Goal: Task Accomplishment & Management: Complete application form

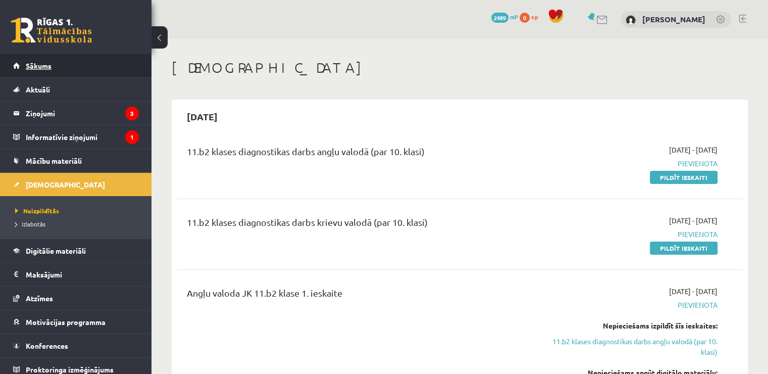
click at [55, 65] on link "Sākums" at bounding box center [76, 65] width 126 height 23
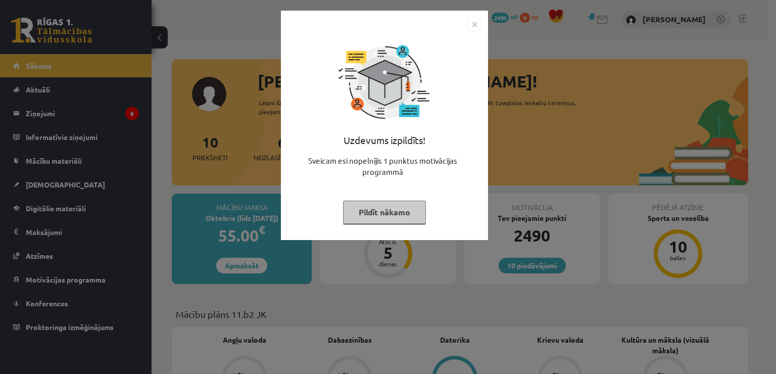
click at [473, 26] on img "Close" at bounding box center [474, 24] width 15 height 15
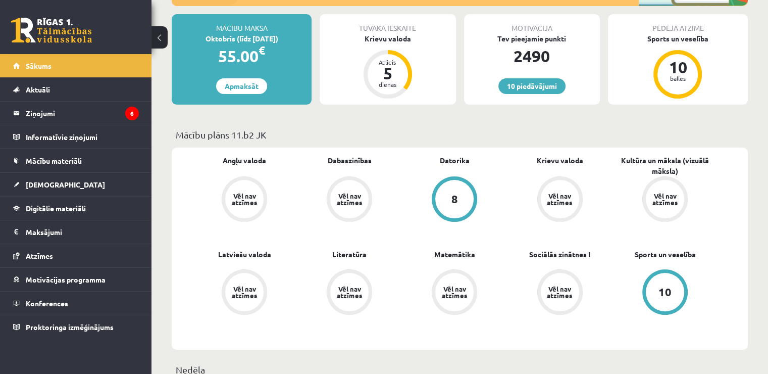
scroll to position [202, 0]
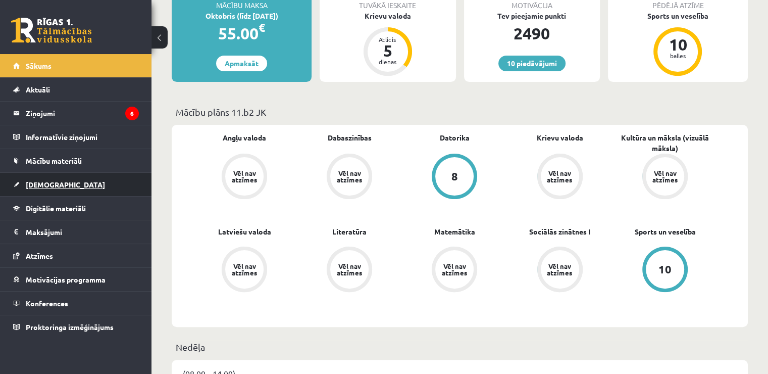
click at [125, 179] on link "[DEMOGRAPHIC_DATA]" at bounding box center [76, 184] width 126 height 23
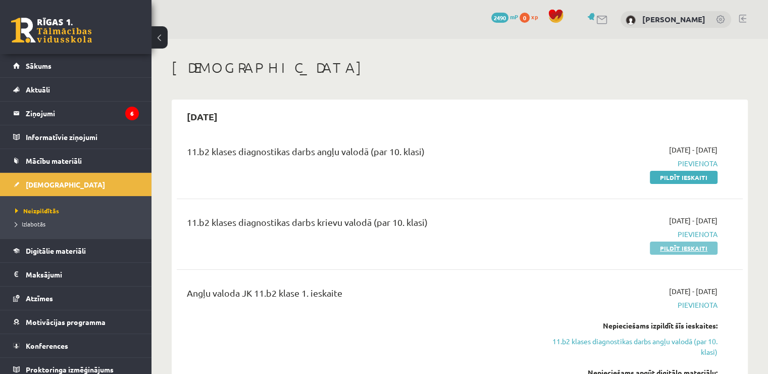
click at [695, 250] on link "Pildīt ieskaiti" at bounding box center [684, 247] width 68 height 13
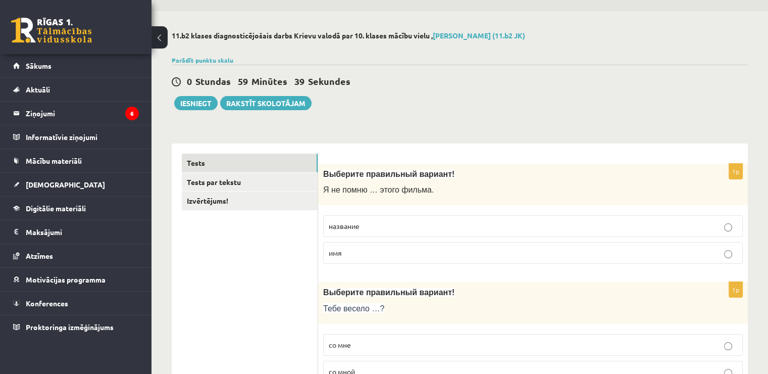
scroll to position [51, 0]
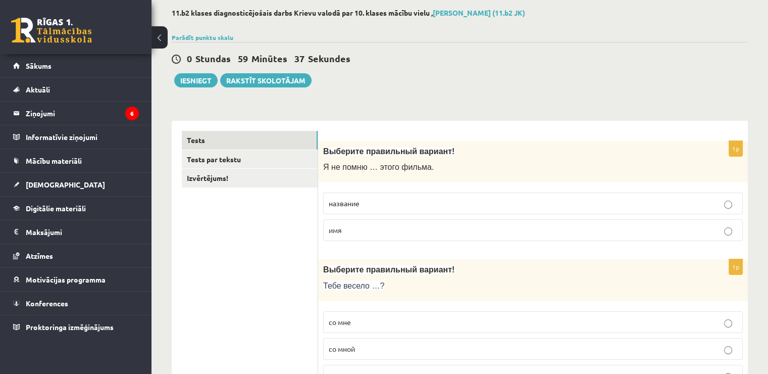
click at [597, 204] on p "название" at bounding box center [533, 203] width 409 height 11
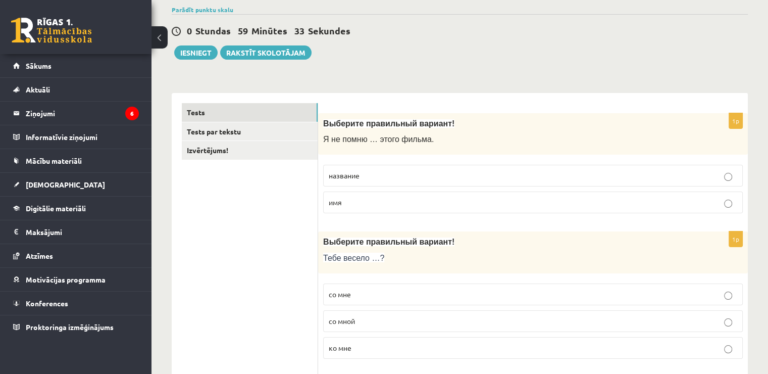
scroll to position [152, 0]
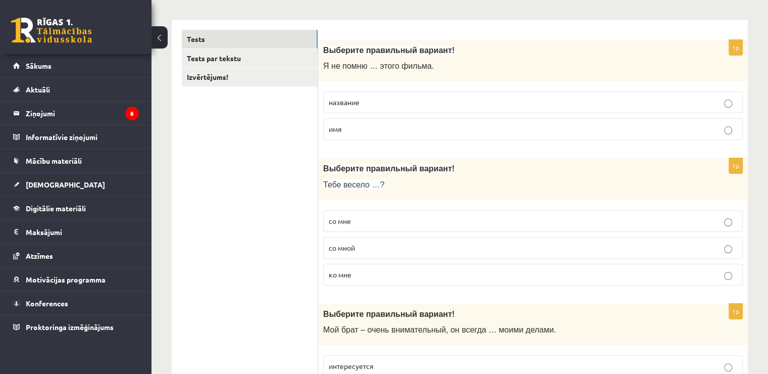
click at [447, 243] on p "со мной" at bounding box center [533, 248] width 409 height 11
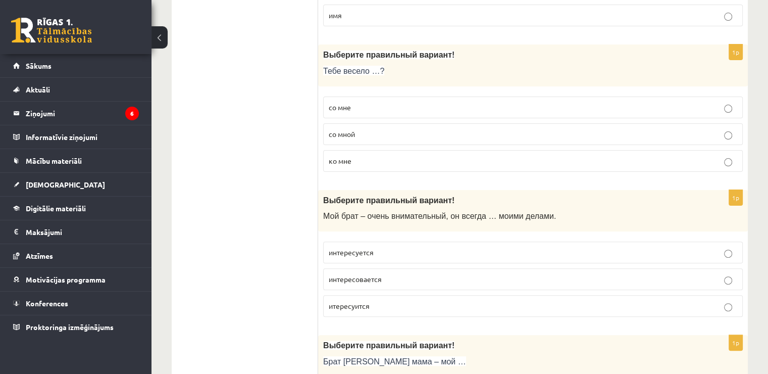
scroll to position [303, 0]
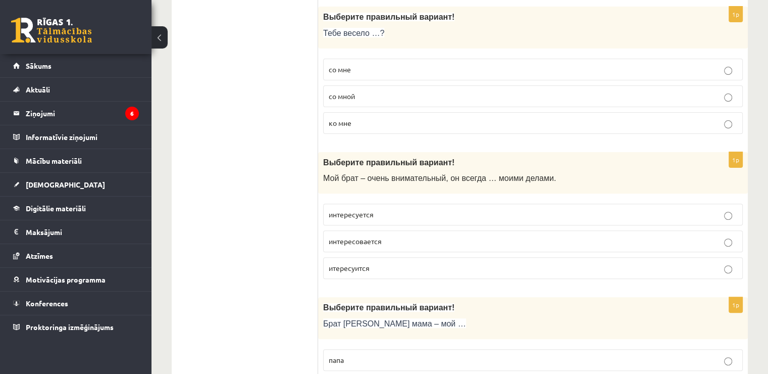
click at [346, 214] on span "интересуется" at bounding box center [351, 214] width 45 height 9
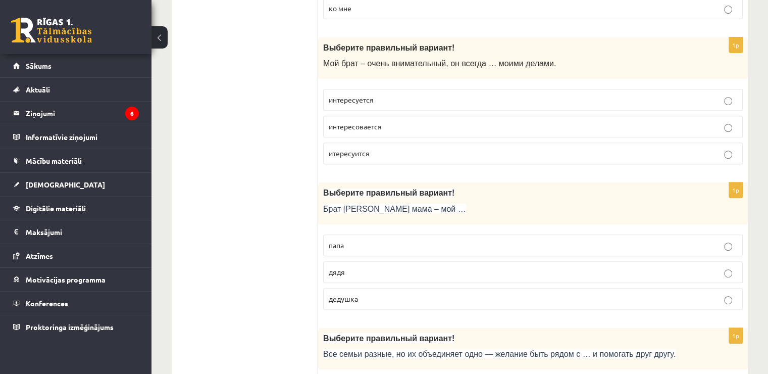
scroll to position [455, 0]
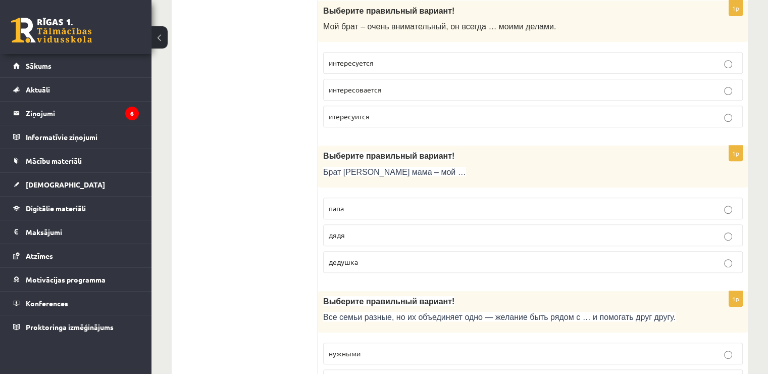
click at [359, 231] on p "дядя" at bounding box center [533, 235] width 409 height 11
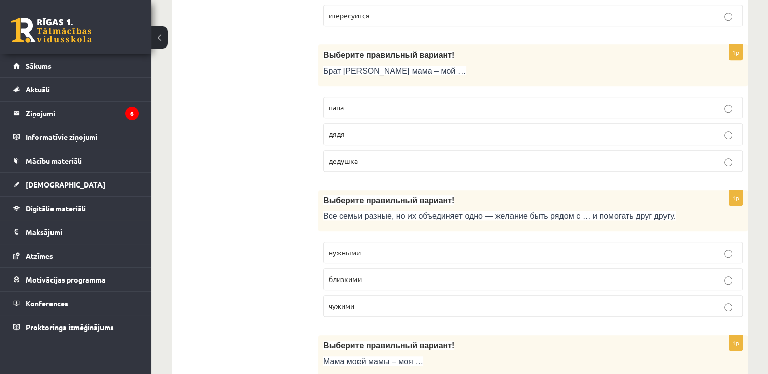
scroll to position [606, 0]
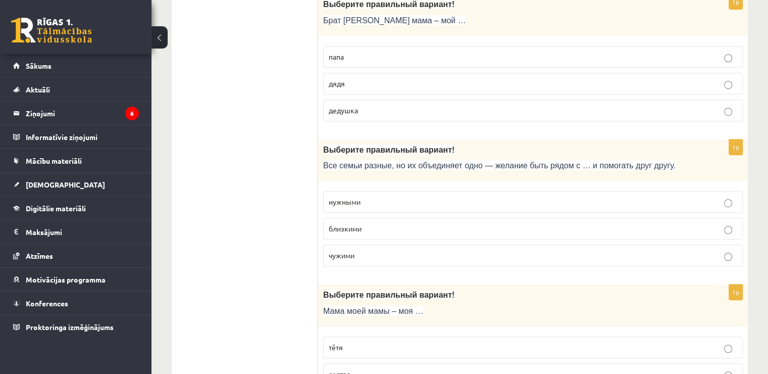
click at [377, 226] on p "близкими" at bounding box center [533, 228] width 409 height 11
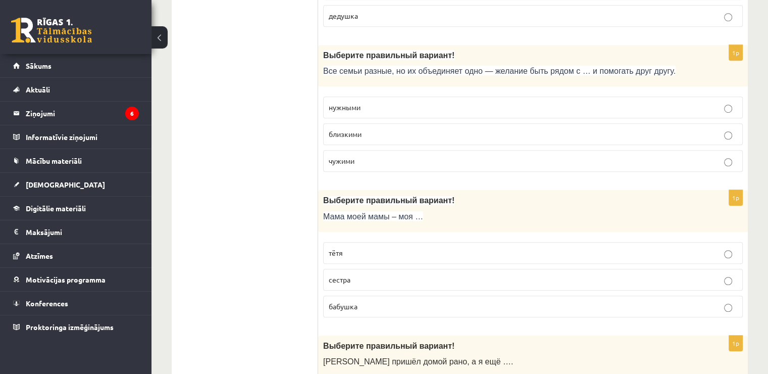
scroll to position [707, 0]
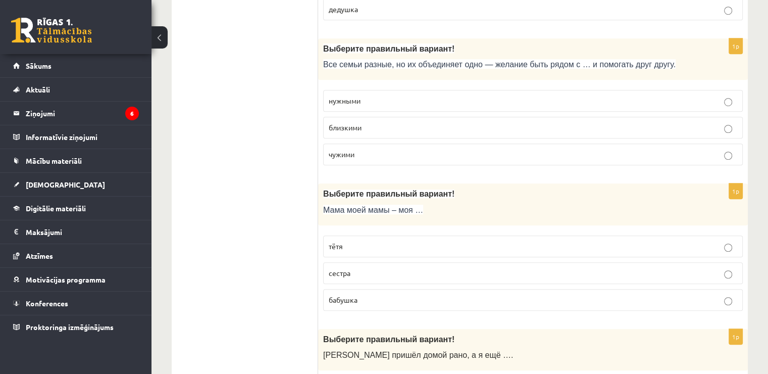
click at [366, 236] on label "тётя" at bounding box center [533, 246] width 420 height 22
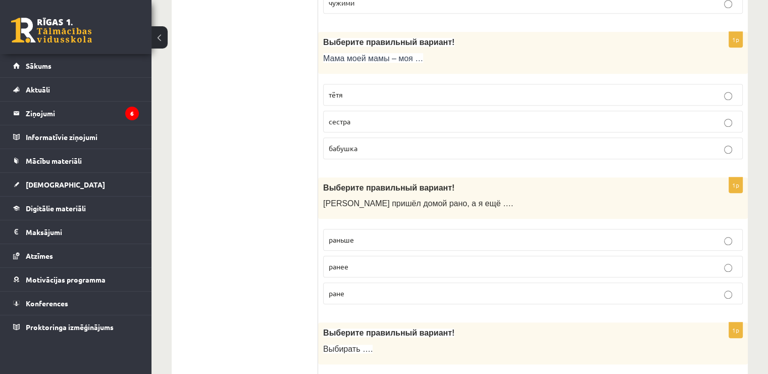
scroll to position [909, 0]
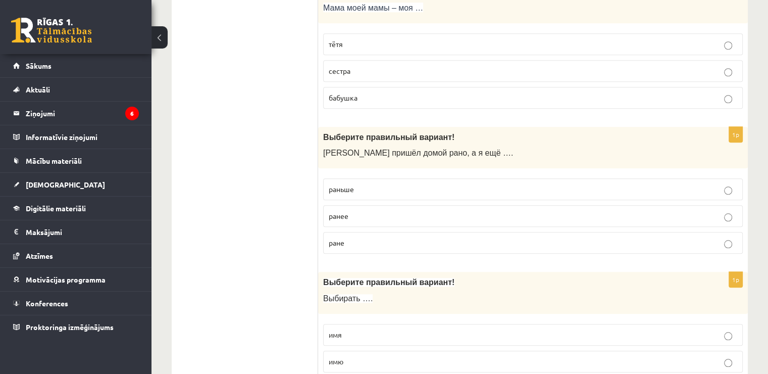
click at [341, 188] on span "раньше" at bounding box center [341, 188] width 25 height 9
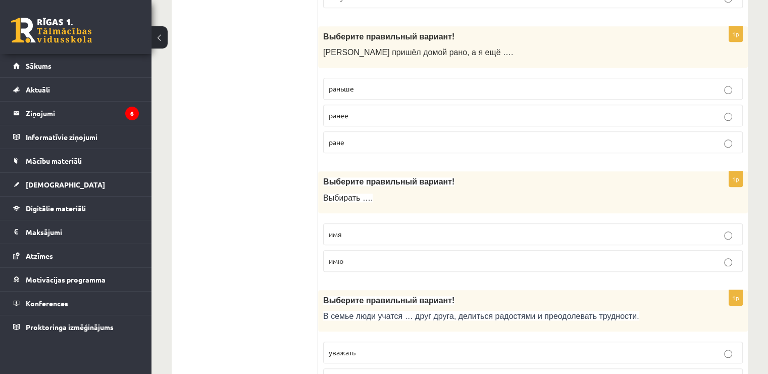
scroll to position [1010, 0]
click at [370, 223] on label "имя" at bounding box center [533, 234] width 420 height 22
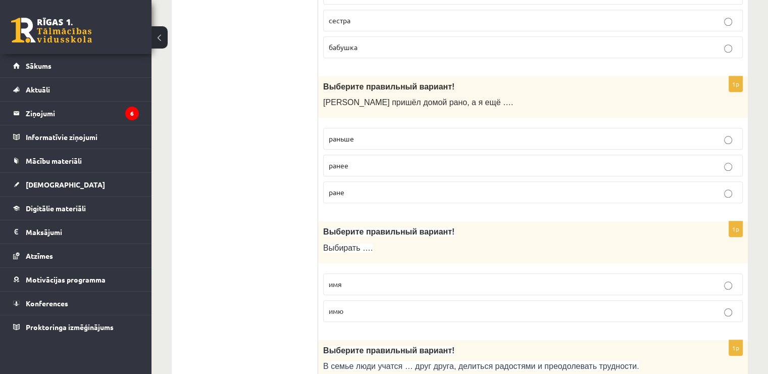
scroll to position [1162, 0]
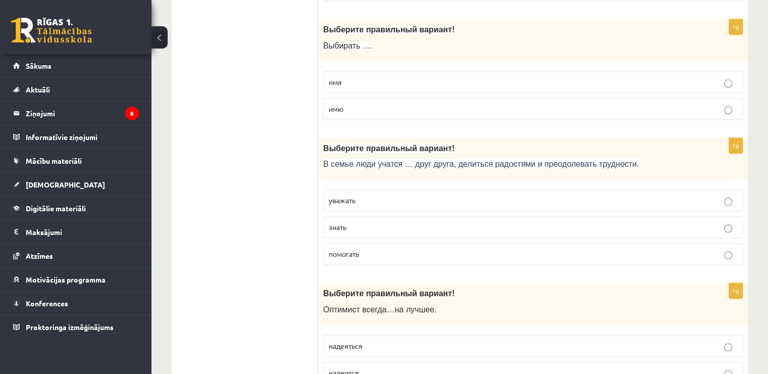
click at [355, 196] on span "уважать" at bounding box center [342, 200] width 27 height 9
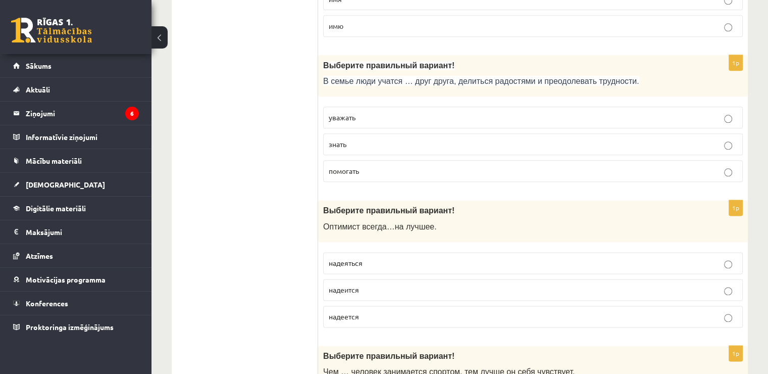
scroll to position [1263, 0]
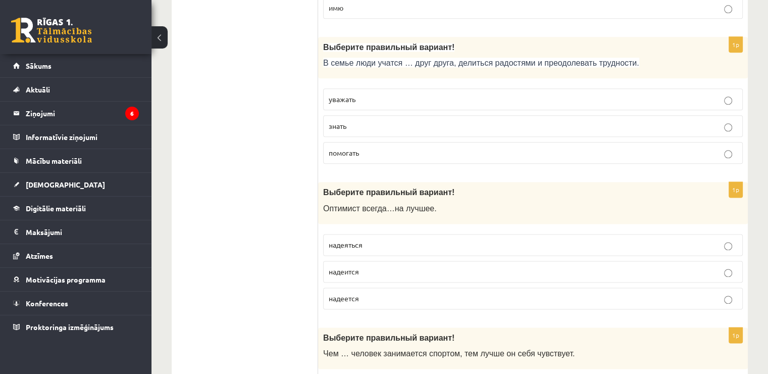
click at [400, 293] on p "надеется" at bounding box center [533, 298] width 409 height 11
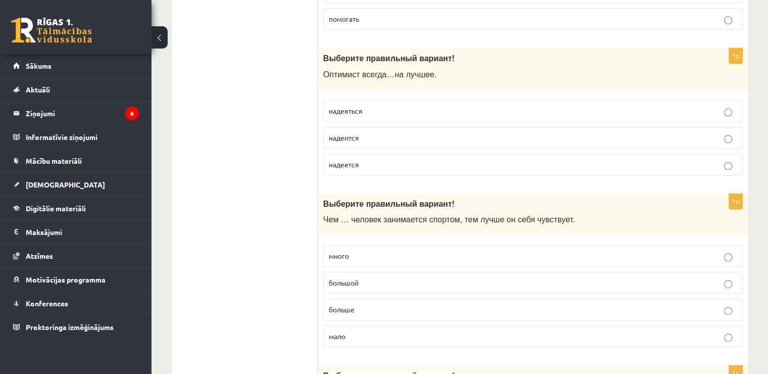
scroll to position [1415, 0]
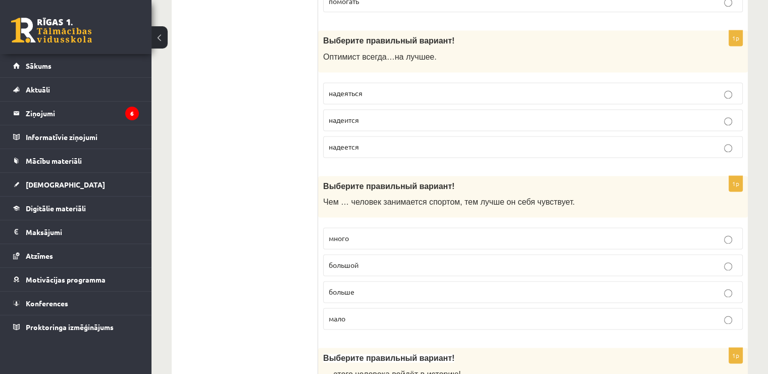
click at [358, 286] on p "больше" at bounding box center [533, 291] width 409 height 11
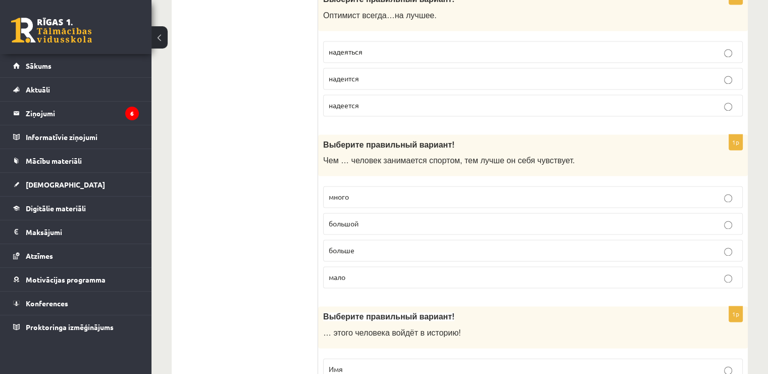
scroll to position [1516, 0]
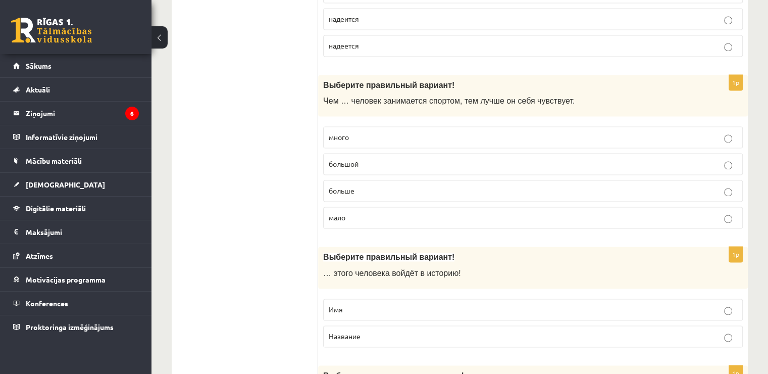
click at [356, 299] on label "Имя" at bounding box center [533, 310] width 420 height 22
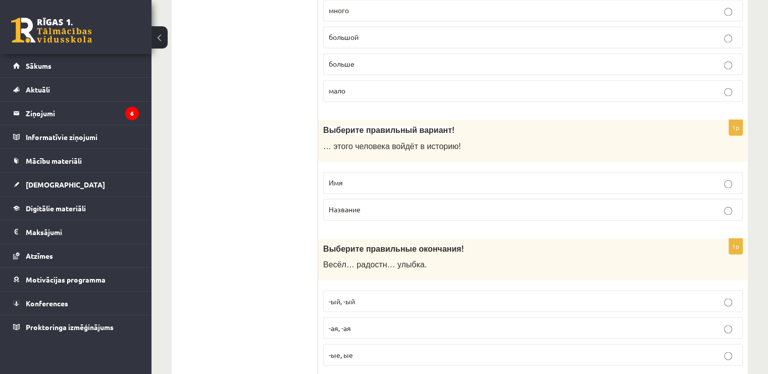
scroll to position [1667, 0]
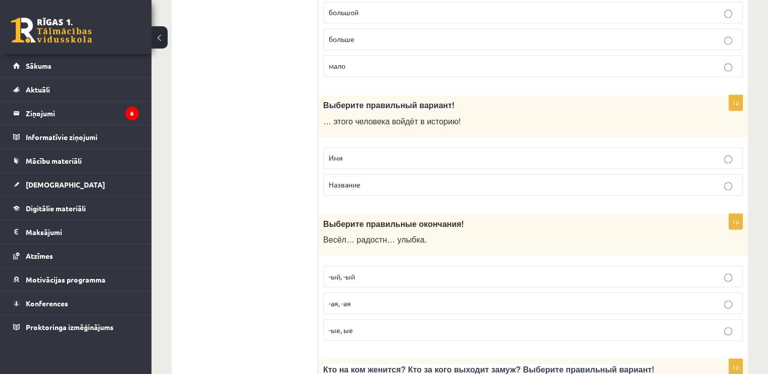
click at [355, 298] on p "-ая, -ая" at bounding box center [533, 303] width 409 height 11
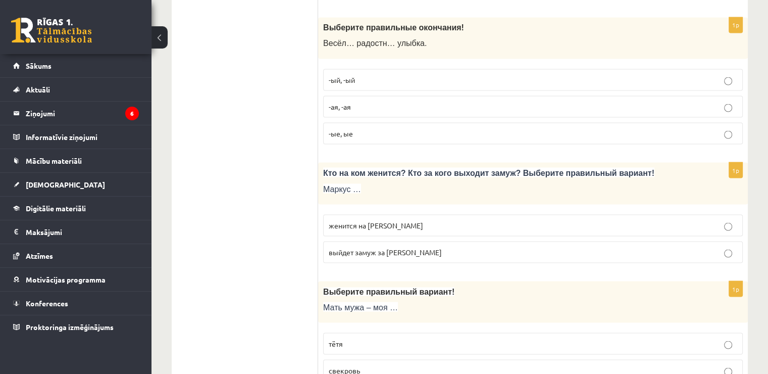
scroll to position [1869, 0]
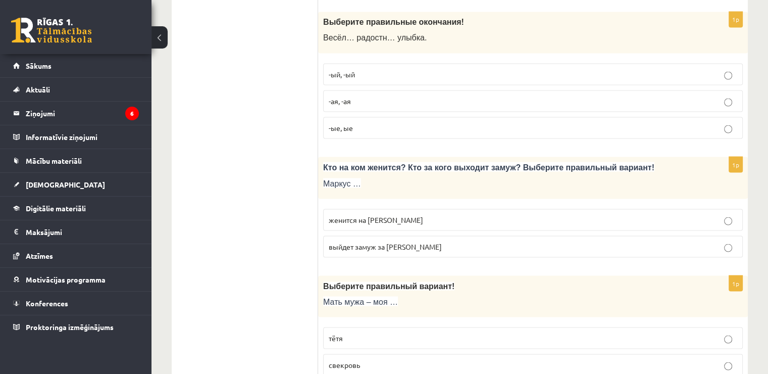
click at [332, 215] on p "женится на [PERSON_NAME]" at bounding box center [533, 219] width 409 height 11
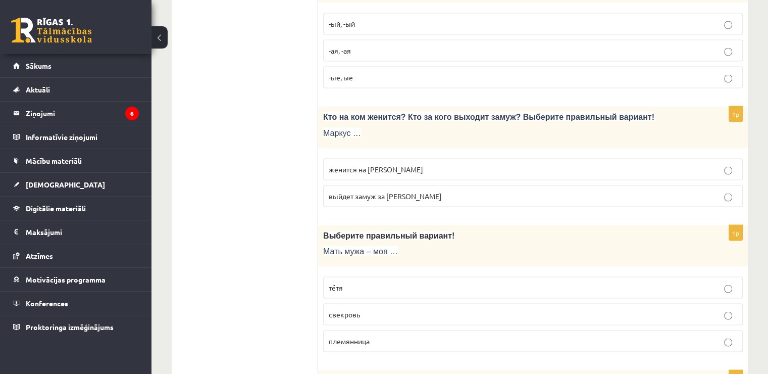
click at [344, 309] on span "свекровь" at bounding box center [344, 313] width 31 height 9
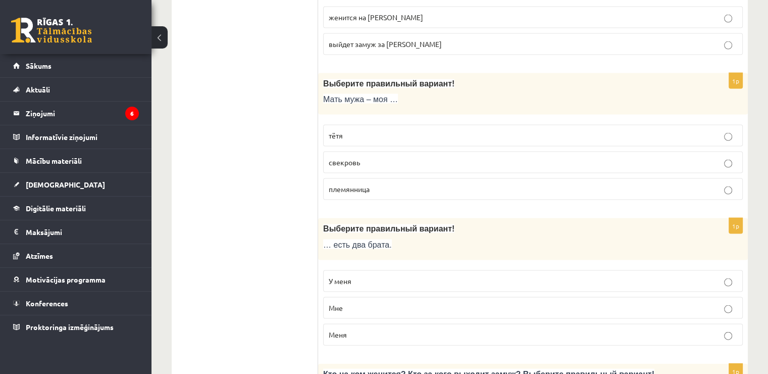
scroll to position [2122, 0]
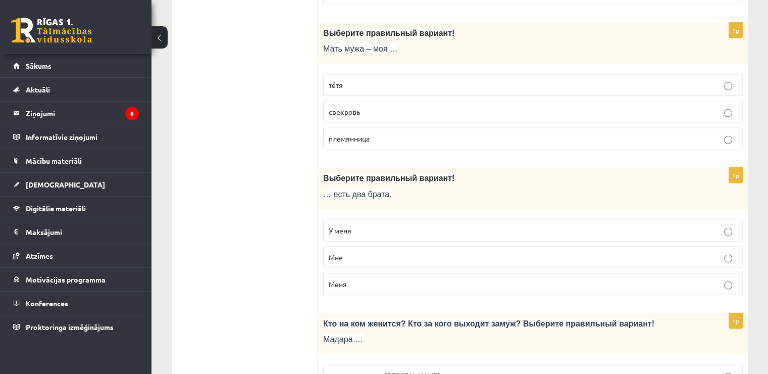
click at [370, 220] on label "У меня" at bounding box center [533, 231] width 420 height 22
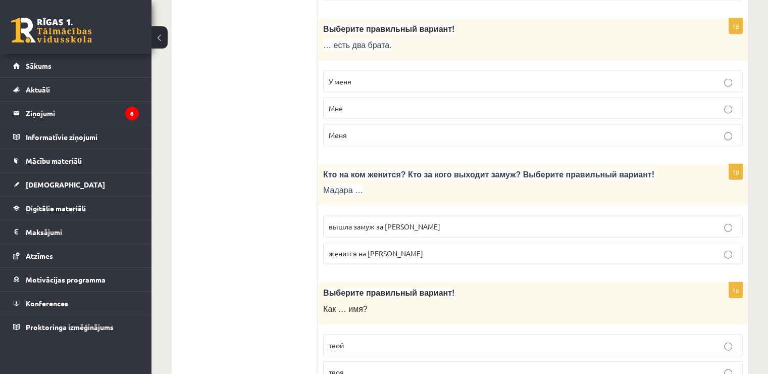
scroll to position [2274, 0]
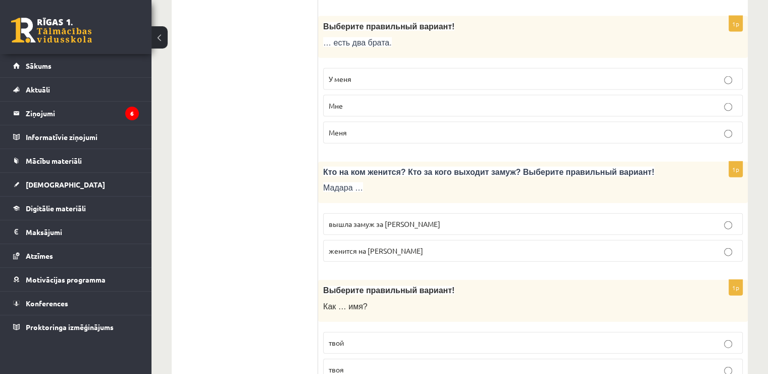
click at [364, 213] on label "вышла замуж за [PERSON_NAME]" at bounding box center [533, 224] width 420 height 22
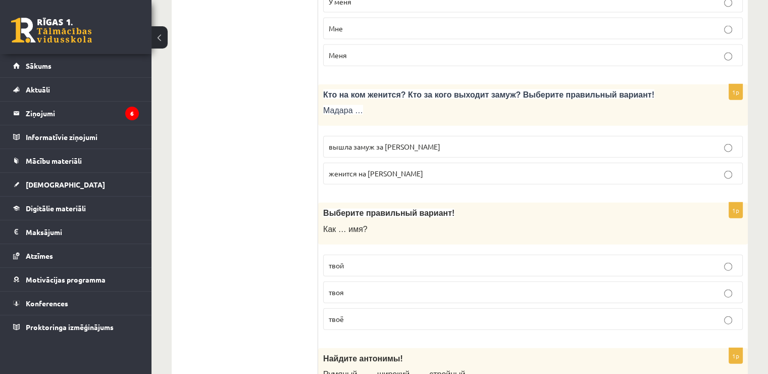
scroll to position [2375, 0]
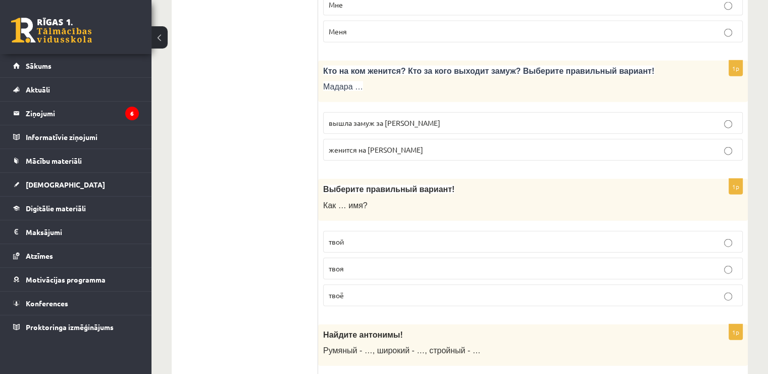
click at [360, 290] on p "твоё" at bounding box center [533, 295] width 409 height 11
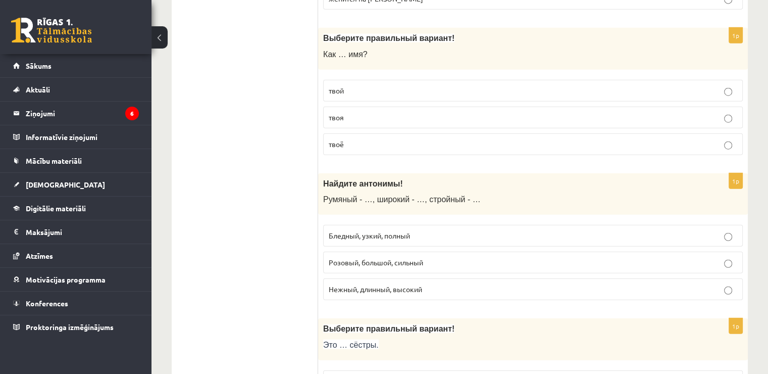
scroll to position [2526, 0]
click at [367, 230] on span "Бледный, узкий, полный" at bounding box center [369, 234] width 81 height 9
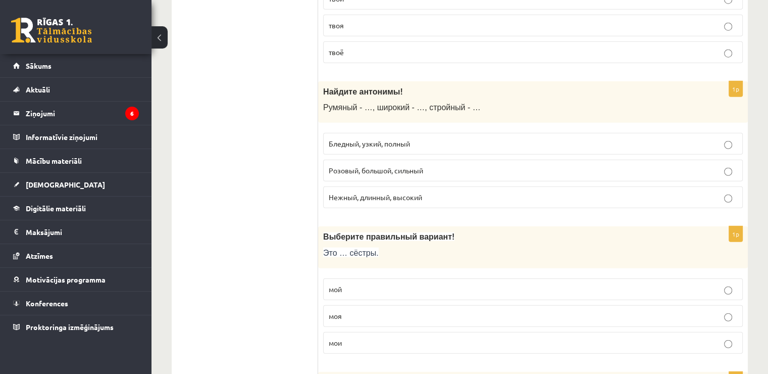
scroll to position [2627, 0]
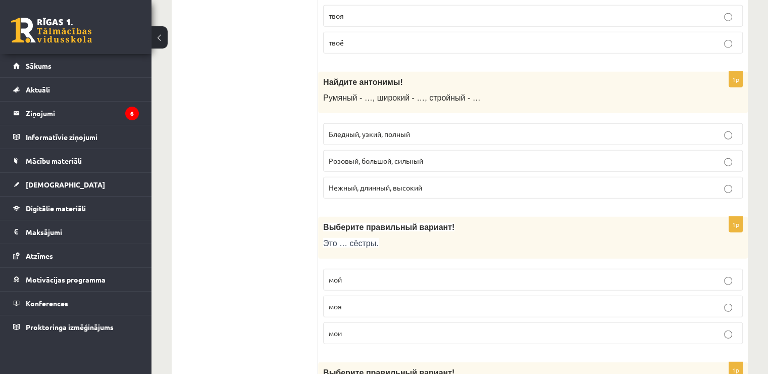
click at [352, 328] on p "мои" at bounding box center [533, 333] width 409 height 11
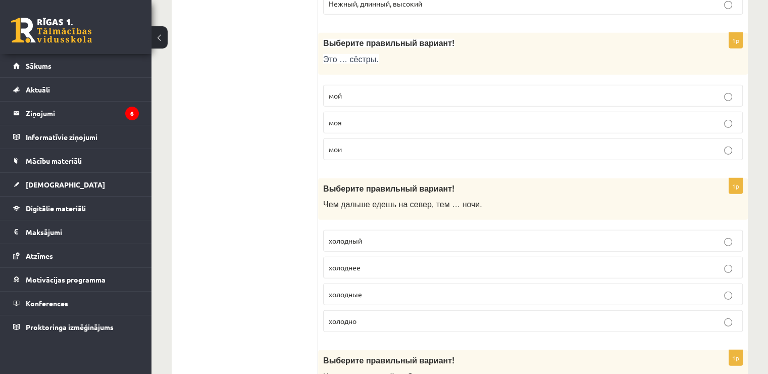
scroll to position [2829, 0]
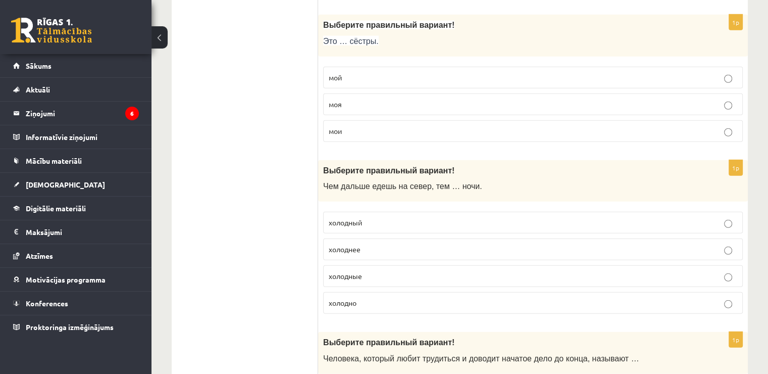
click at [339, 245] on span "холоднее" at bounding box center [345, 249] width 32 height 9
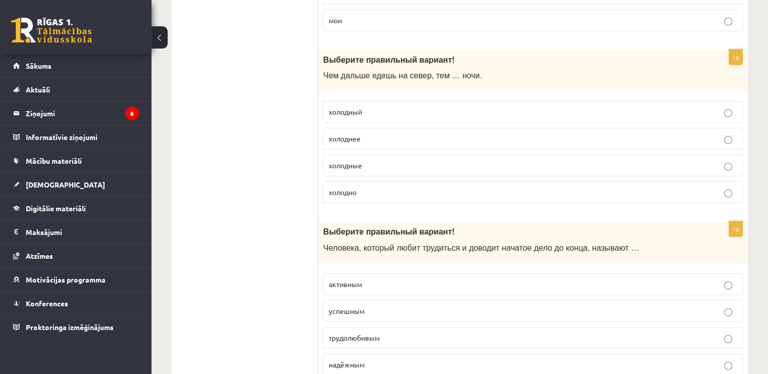
scroll to position [2981, 0]
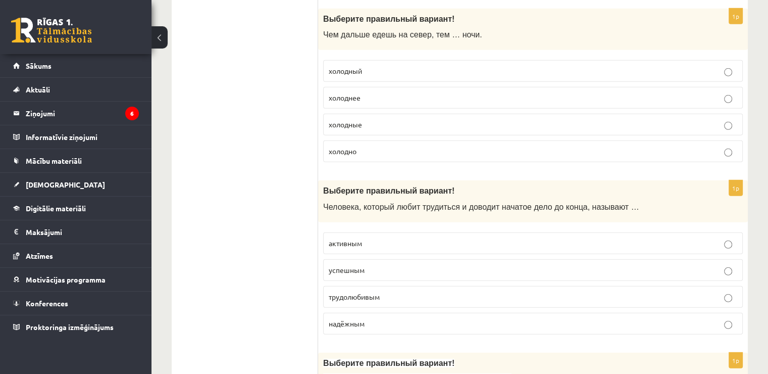
click at [374, 292] on span "трудолюбивым" at bounding box center [354, 296] width 51 height 9
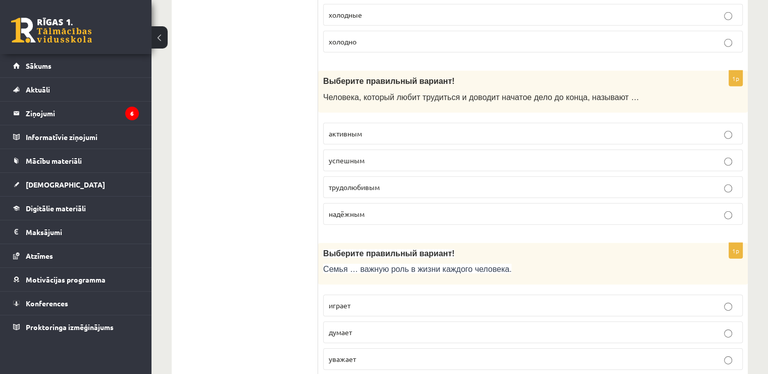
scroll to position [3132, 0]
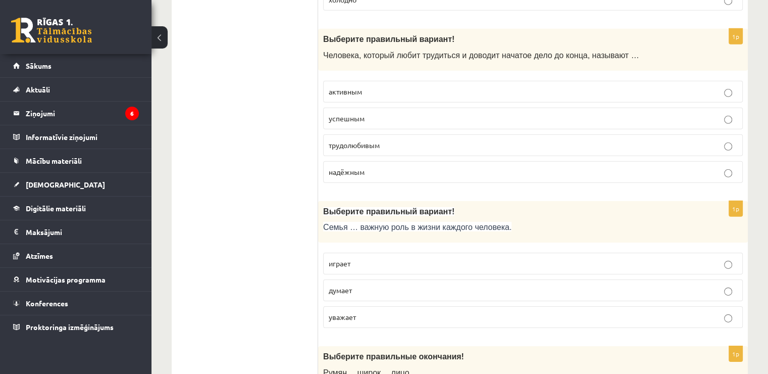
click at [356, 258] on p "играет" at bounding box center [533, 263] width 409 height 11
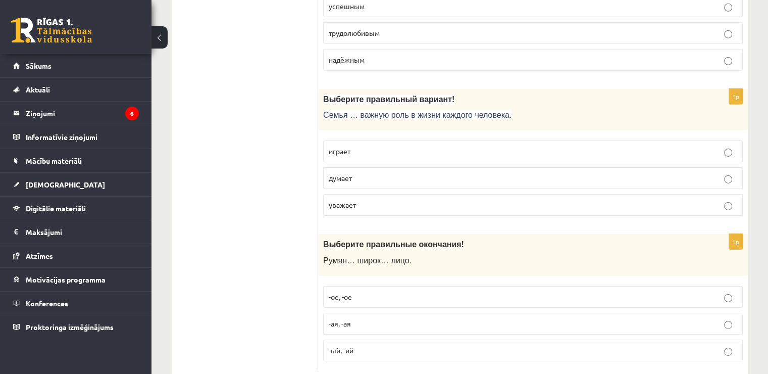
scroll to position [3255, 0]
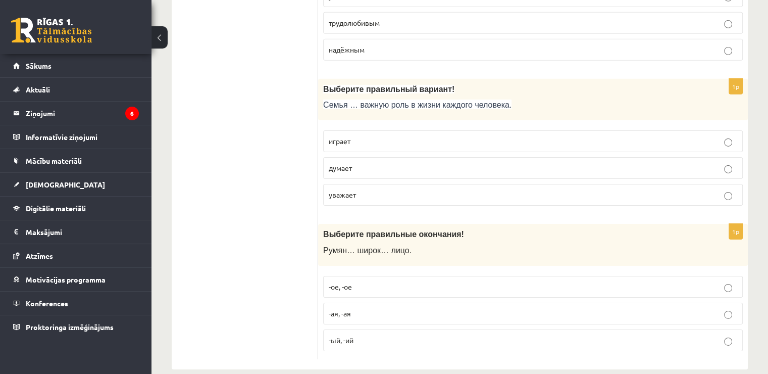
click at [347, 282] on span "-ое, -ое" at bounding box center [340, 286] width 23 height 9
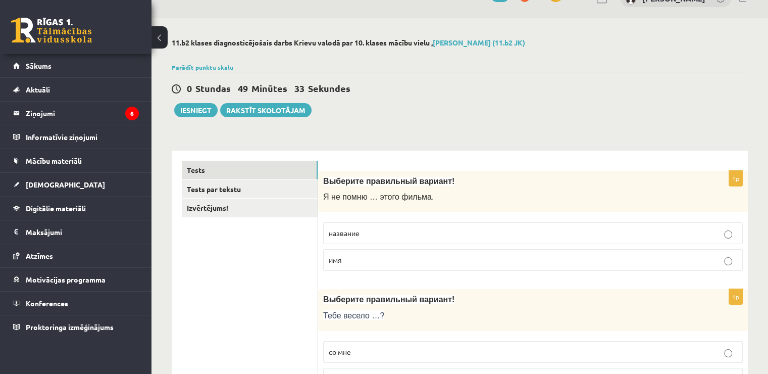
scroll to position [0, 0]
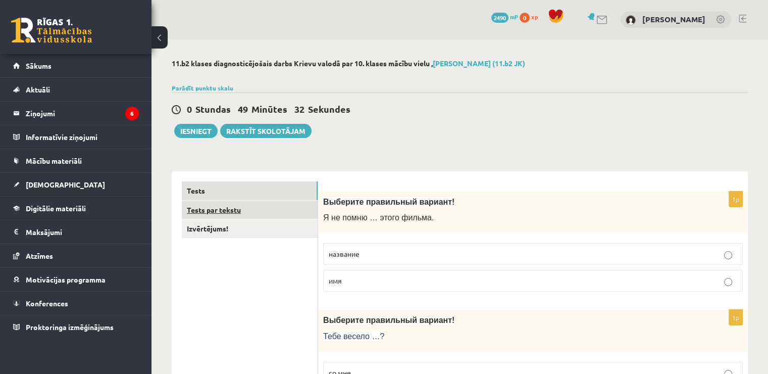
click at [265, 212] on link "Tests par tekstu" at bounding box center [250, 210] width 136 height 19
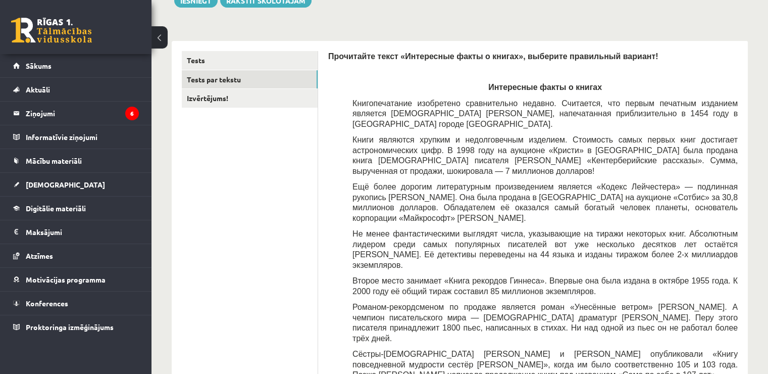
scroll to position [51, 0]
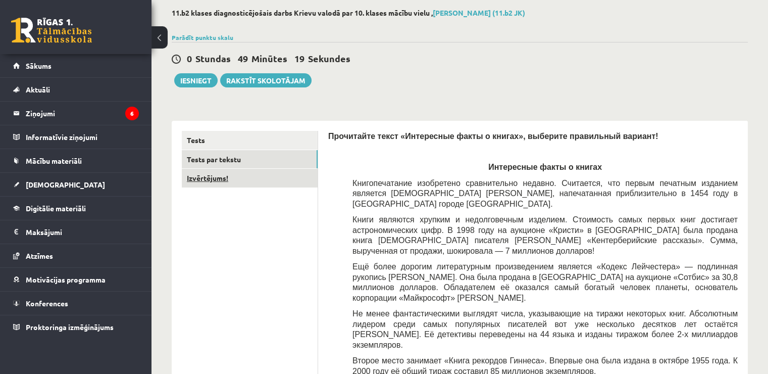
click at [276, 185] on link "Izvērtējums!" at bounding box center [250, 178] width 136 height 19
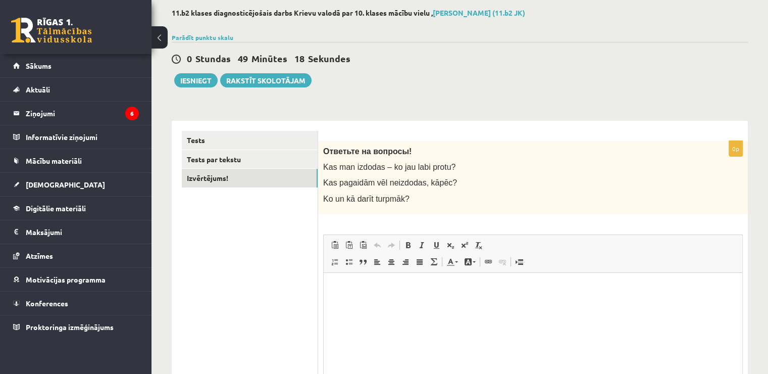
scroll to position [0, 0]
click at [280, 165] on link "Tests par tekstu" at bounding box center [250, 159] width 136 height 19
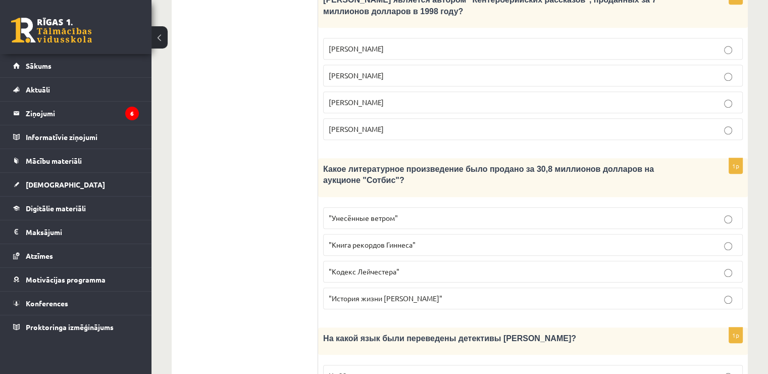
scroll to position [887, 0]
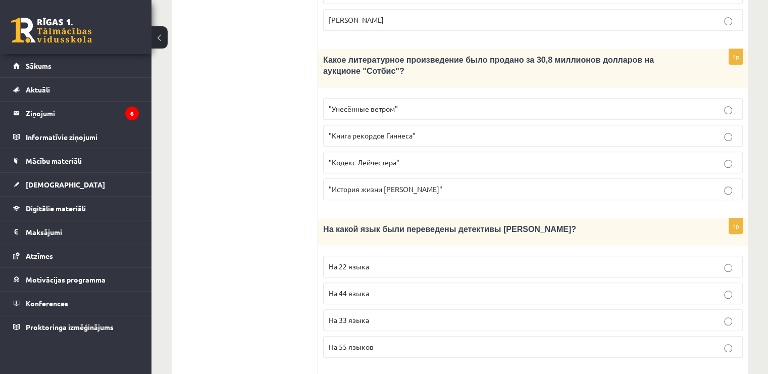
click at [352, 288] on span "На 44 языка" at bounding box center [349, 292] width 40 height 9
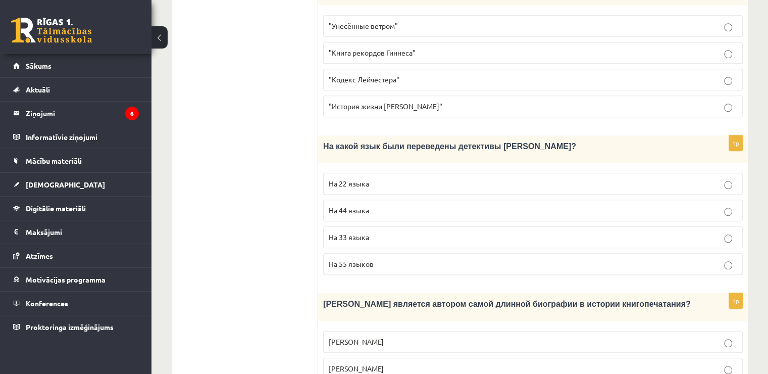
scroll to position [988, 0]
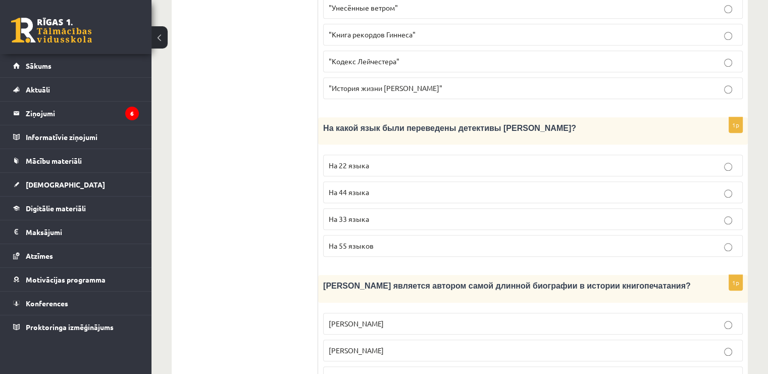
click at [346, 372] on span "Сын бывшего министра" at bounding box center [368, 376] width 79 height 9
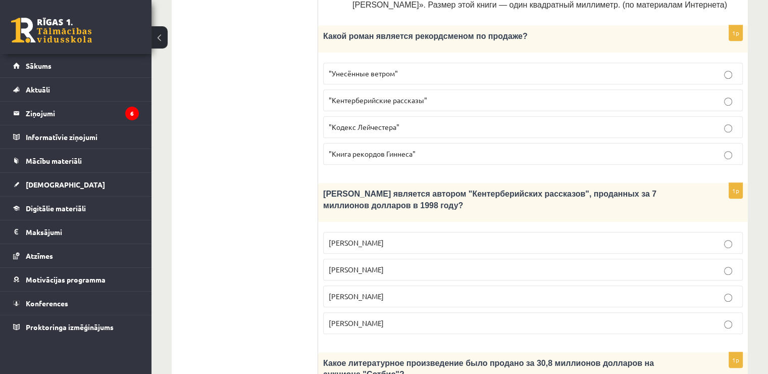
scroll to position [736, 0]
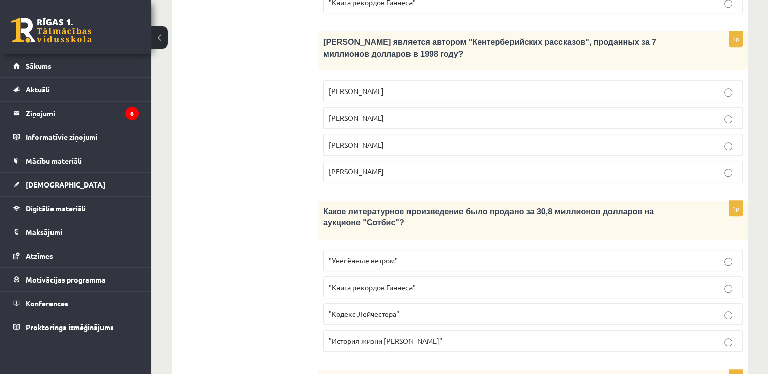
click at [402, 309] on p ""Кодекс Лейчестера"" at bounding box center [533, 314] width 409 height 11
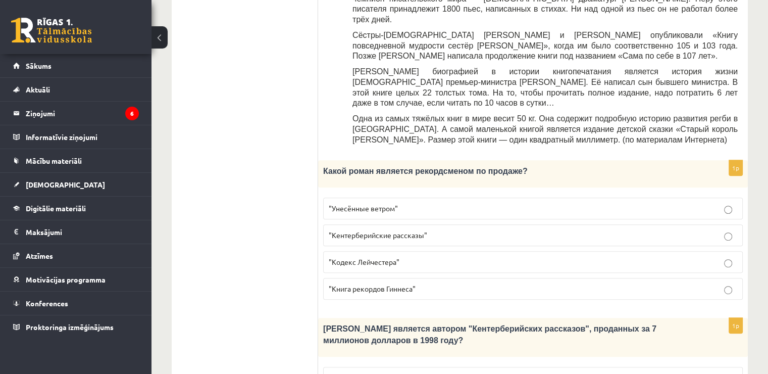
scroll to position [534, 0]
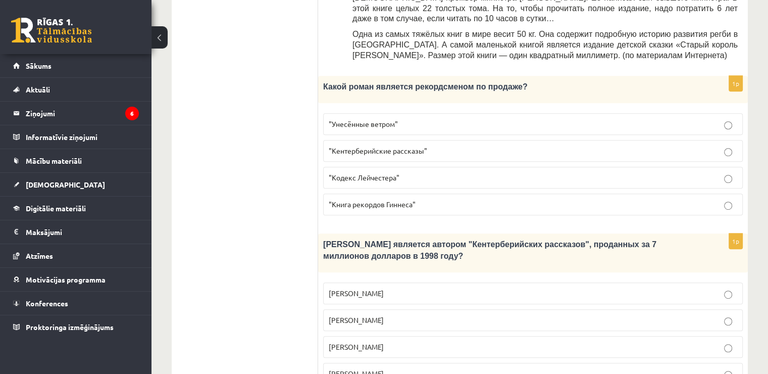
click at [389, 342] on p "[PERSON_NAME]" at bounding box center [533, 347] width 409 height 11
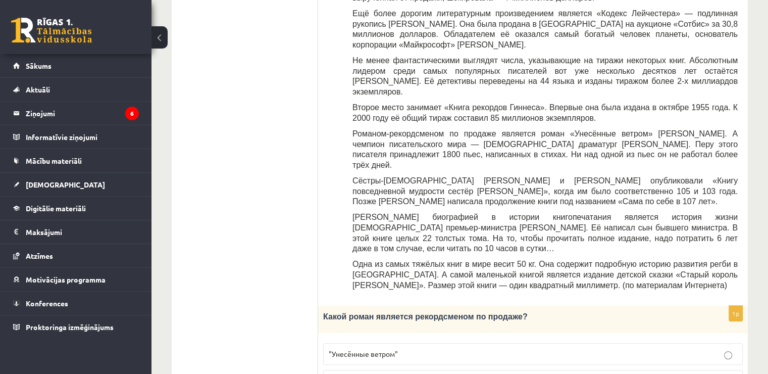
scroll to position [281, 0]
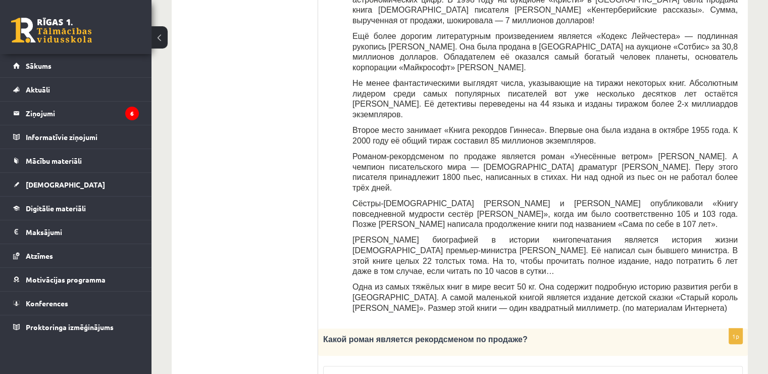
click at [449, 371] on p ""Унесённые ветром"" at bounding box center [533, 376] width 409 height 11
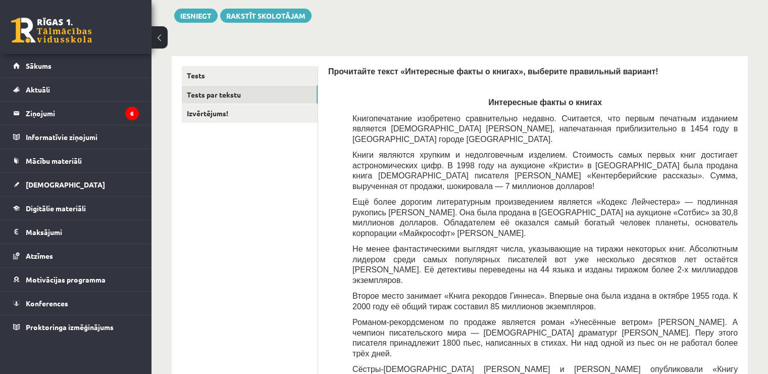
scroll to position [28, 0]
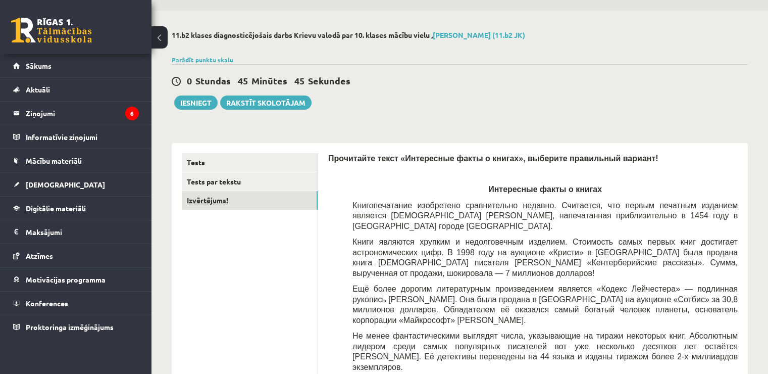
click at [289, 198] on link "Izvērtējums!" at bounding box center [250, 200] width 136 height 19
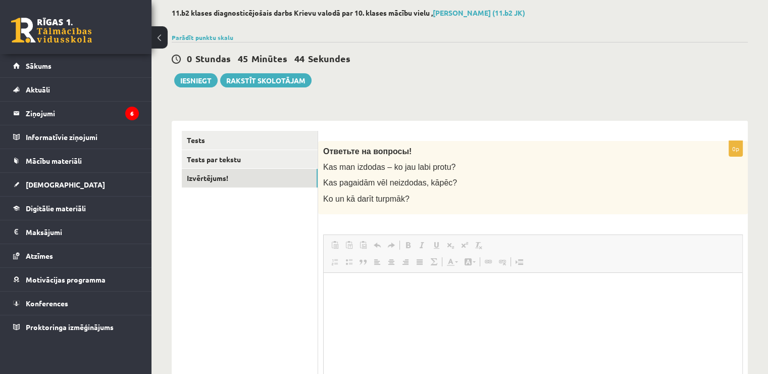
scroll to position [0, 0]
click at [561, 303] on html at bounding box center [533, 287] width 419 height 31
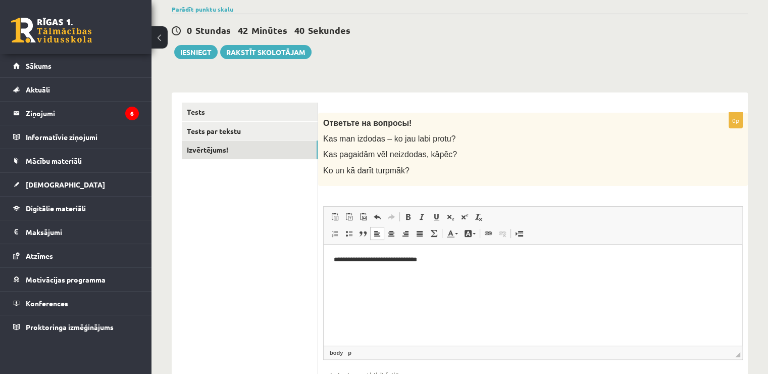
scroll to position [151, 0]
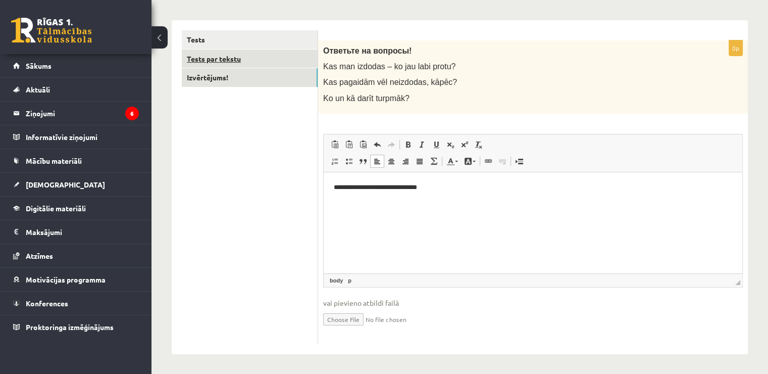
click at [268, 62] on link "Tests par tekstu" at bounding box center [250, 59] width 136 height 19
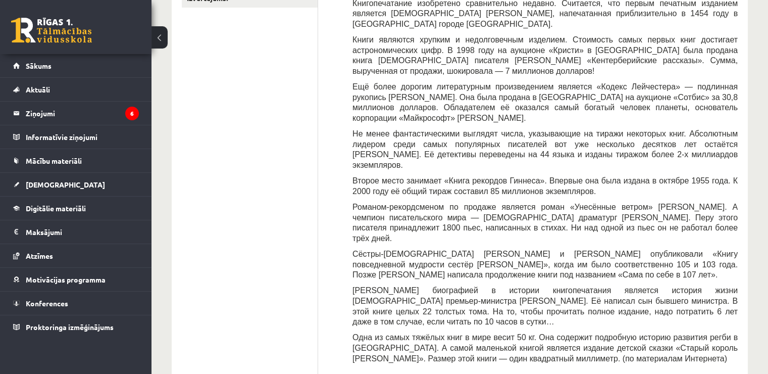
scroll to position [0, 0]
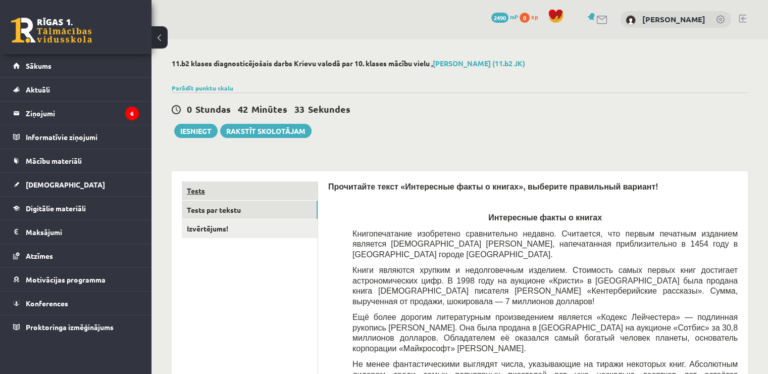
click at [283, 187] on link "Tests" at bounding box center [250, 190] width 136 height 19
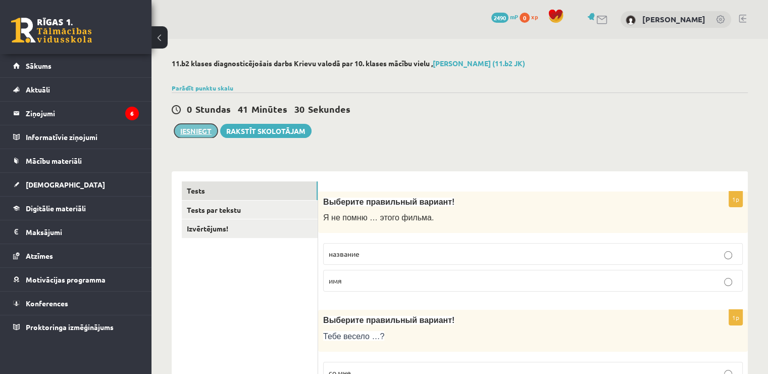
click at [207, 131] on button "Iesniegt" at bounding box center [195, 131] width 43 height 14
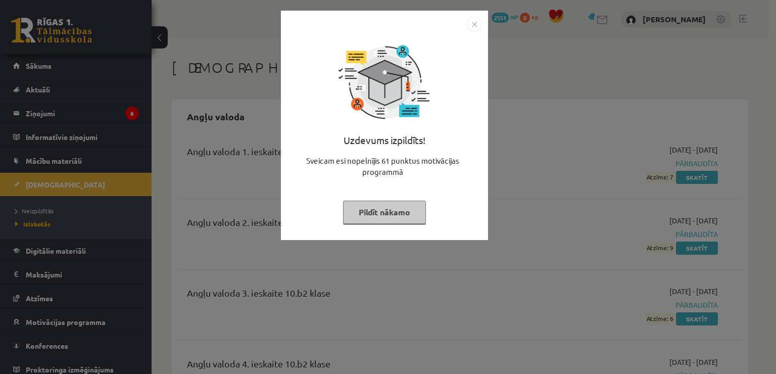
click at [475, 19] on img "Close" at bounding box center [474, 24] width 15 height 15
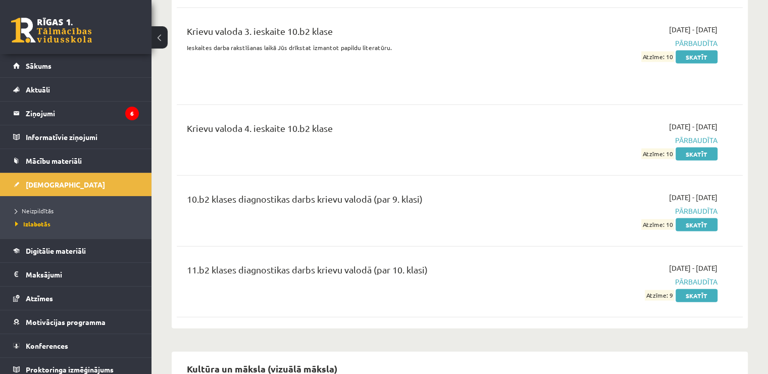
scroll to position [2172, 0]
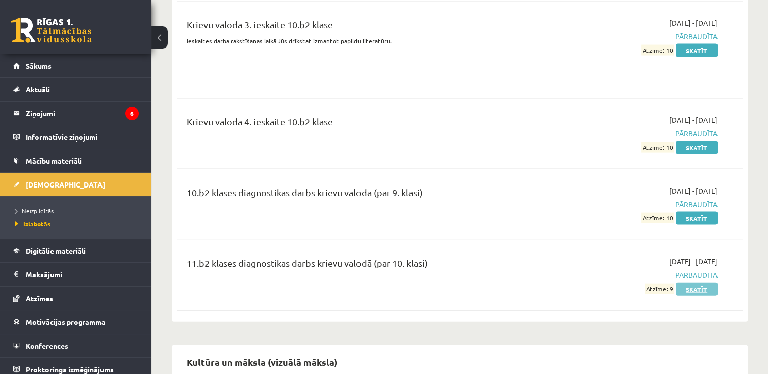
click at [709, 282] on link "Skatīt" at bounding box center [697, 288] width 42 height 13
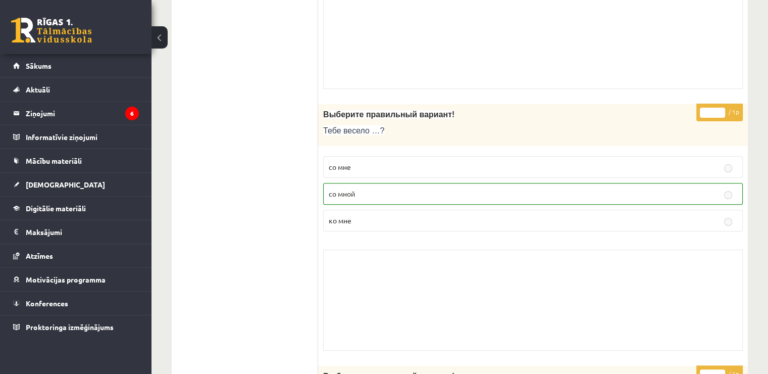
scroll to position [303, 0]
drag, startPoint x: 767, startPoint y: 38, endPoint x: 774, endPoint y: 42, distance: 7.7
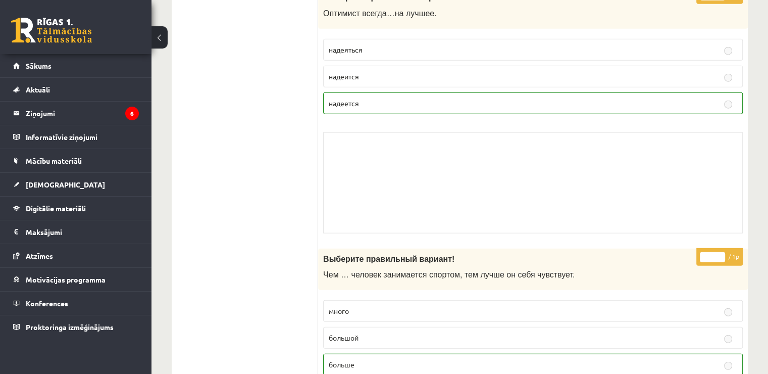
scroll to position [2737, 0]
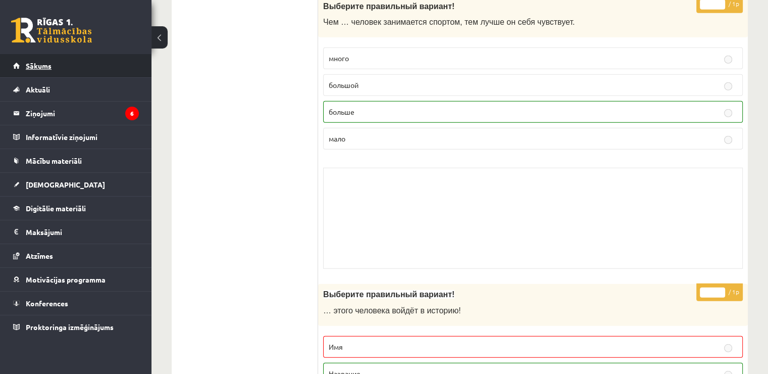
click at [89, 63] on link "Sākums" at bounding box center [76, 65] width 126 height 23
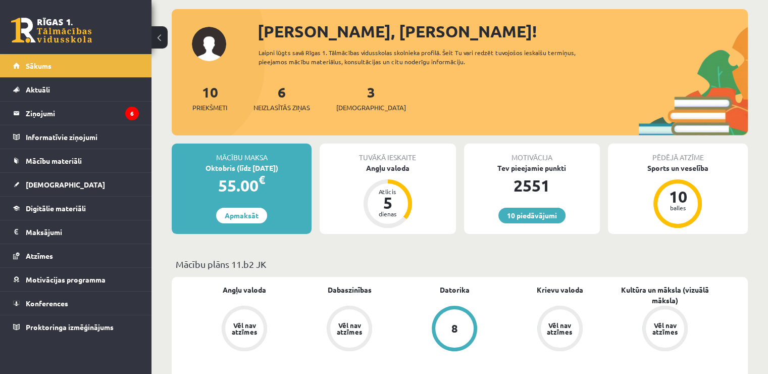
scroll to position [51, 0]
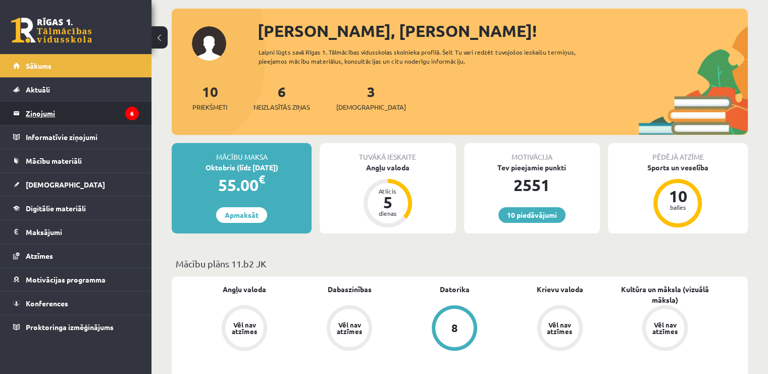
click at [101, 115] on legend "Ziņojumi 6" at bounding box center [82, 113] width 113 height 23
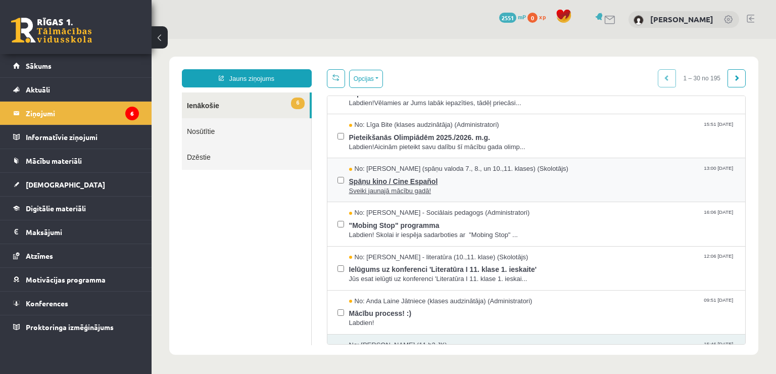
scroll to position [51, 0]
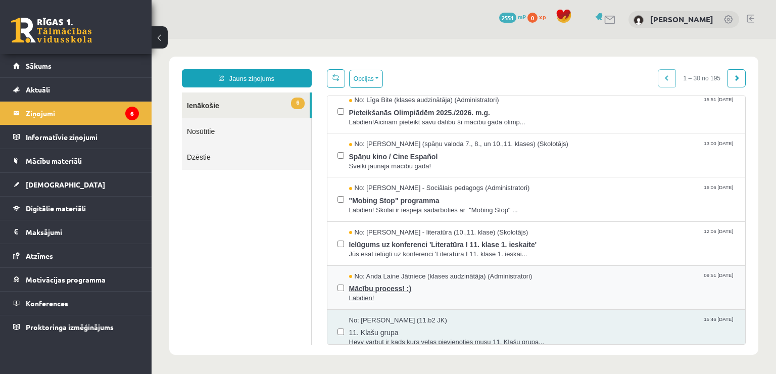
click at [611, 272] on div "No: Anda Laine Jātniece (klases audzinātāja) (Administratori) 09:51 08/09/2025" at bounding box center [542, 277] width 387 height 10
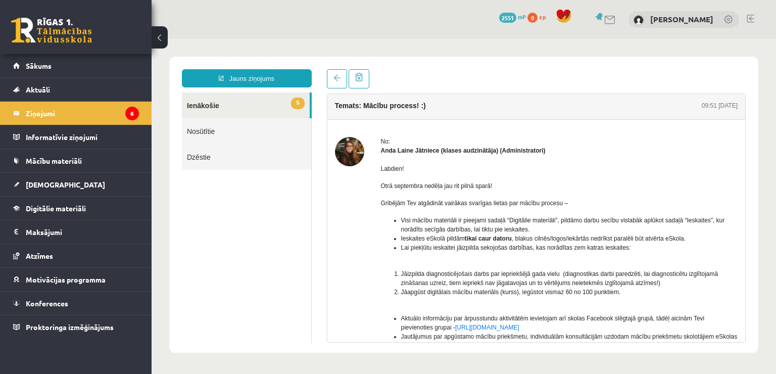
scroll to position [0, 0]
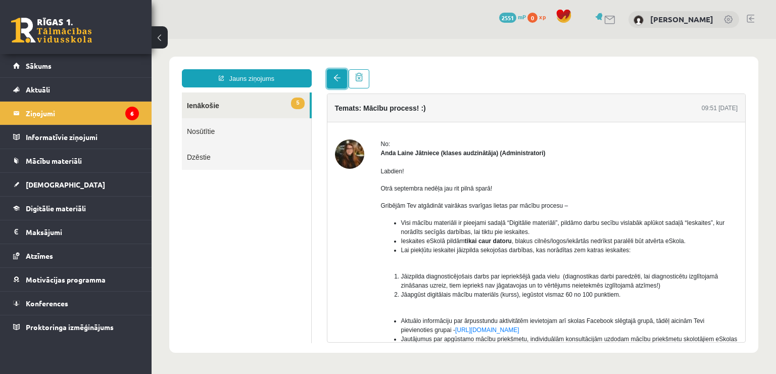
click at [331, 79] on link at bounding box center [337, 78] width 20 height 19
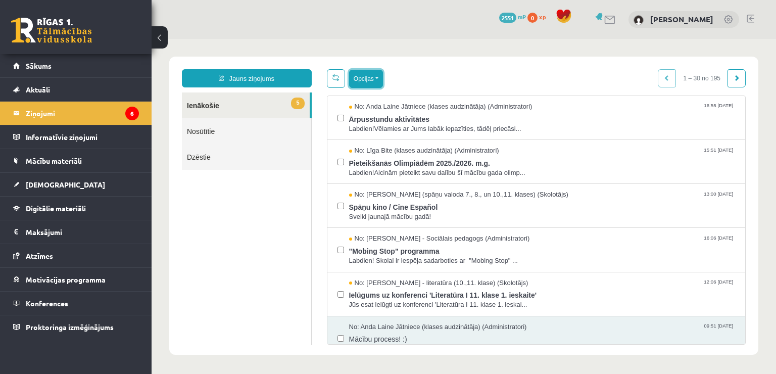
click at [356, 80] on button "Opcijas" at bounding box center [366, 79] width 34 height 18
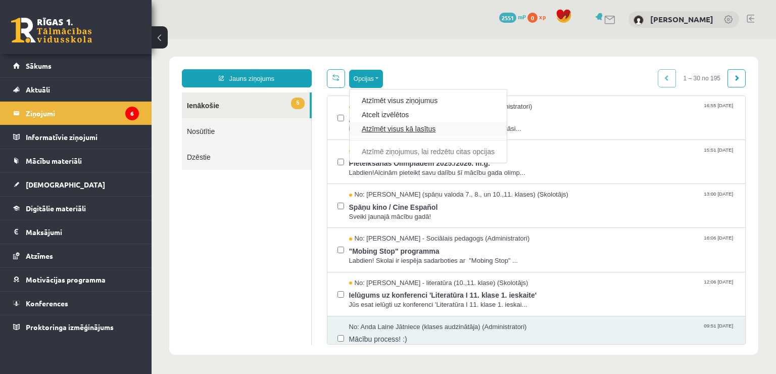
click at [400, 128] on link "Atzīmēt visus kā lasītus" at bounding box center [428, 129] width 133 height 10
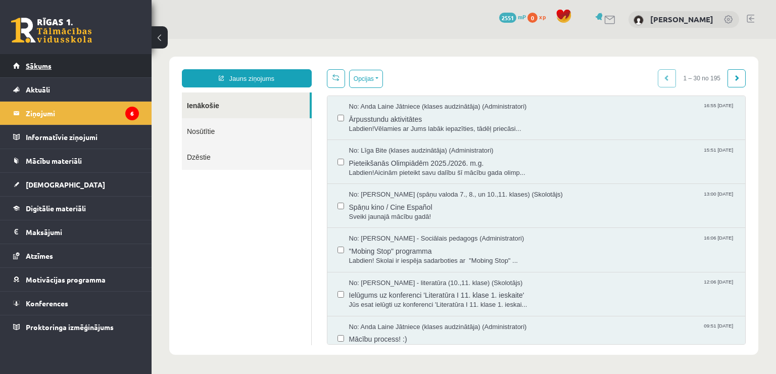
click at [56, 65] on link "Sākums" at bounding box center [76, 65] width 126 height 23
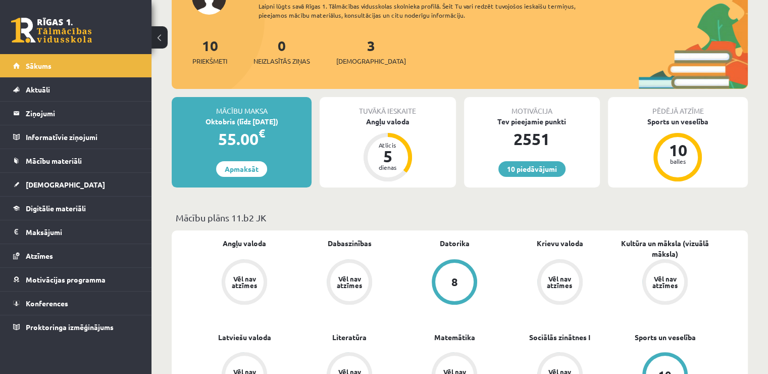
scroll to position [101, 0]
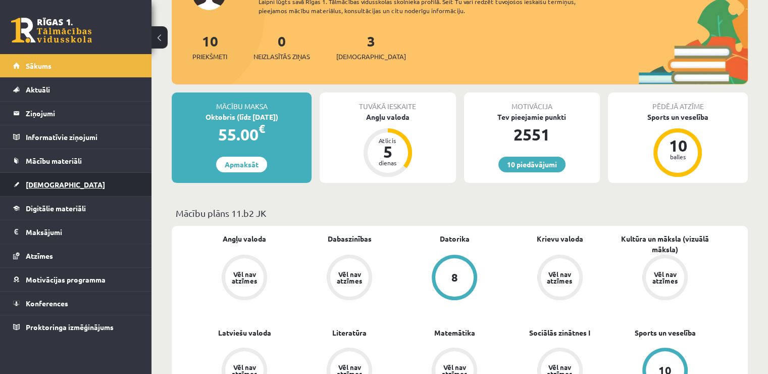
click at [87, 186] on link "[DEMOGRAPHIC_DATA]" at bounding box center [76, 184] width 126 height 23
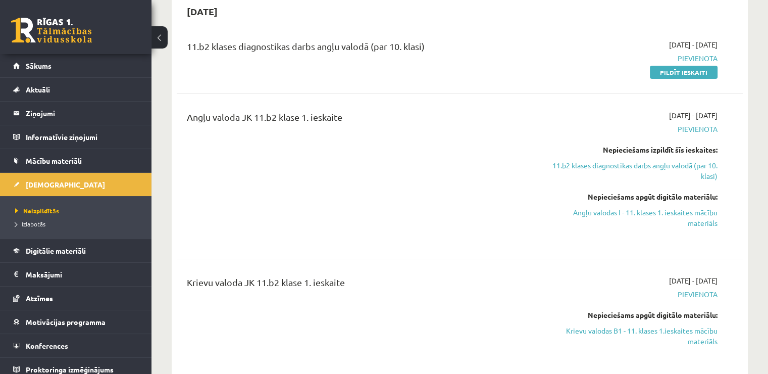
scroll to position [202, 0]
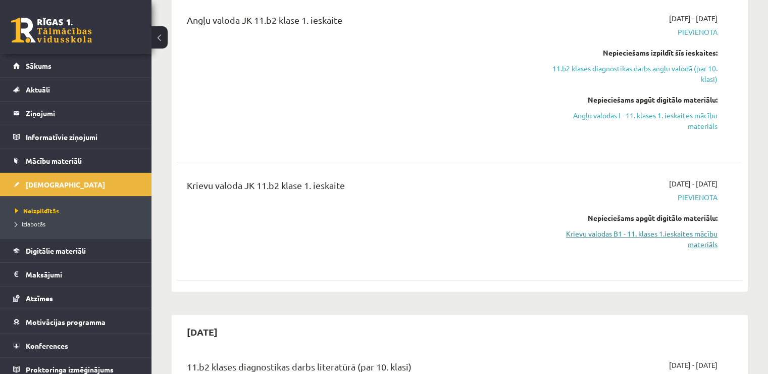
click at [659, 233] on link "Krievu valodas B1 - 11. klases 1.ieskaites mācību materiāls" at bounding box center [634, 238] width 167 height 21
click at [69, 252] on span "Digitālie materiāli" at bounding box center [56, 250] width 60 height 9
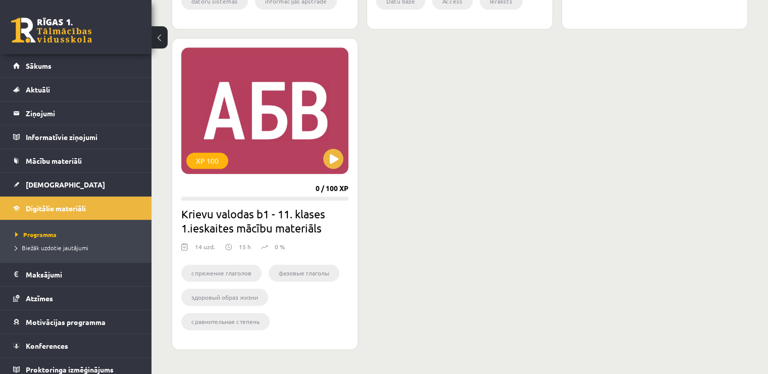
scroll to position [1213, 0]
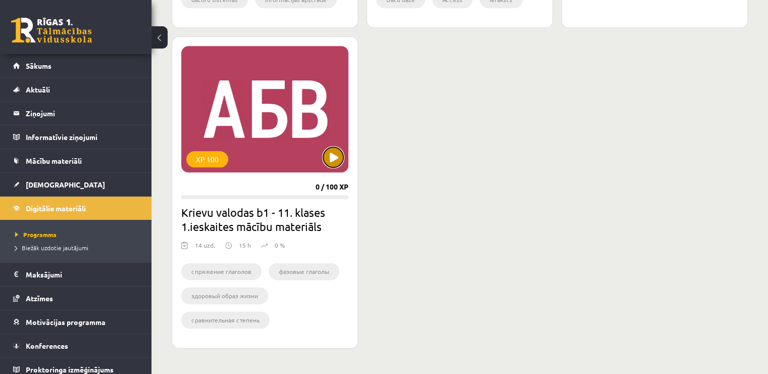
click at [332, 161] on button at bounding box center [333, 157] width 20 height 20
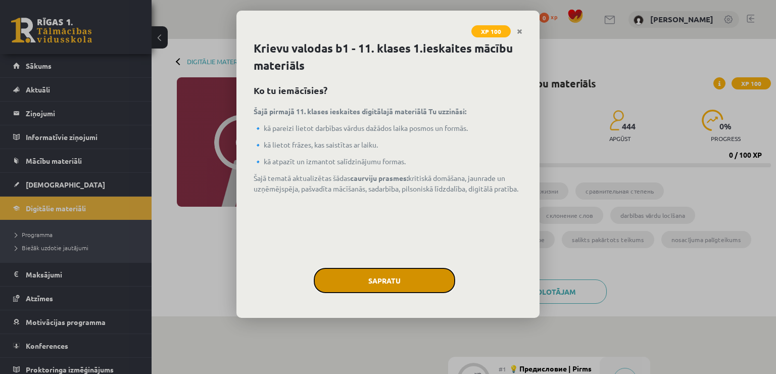
click at [372, 275] on button "Sapratu" at bounding box center [384, 280] width 141 height 25
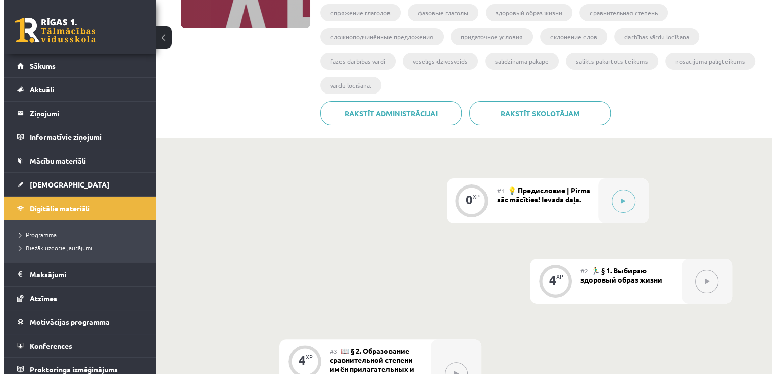
scroll to position [202, 0]
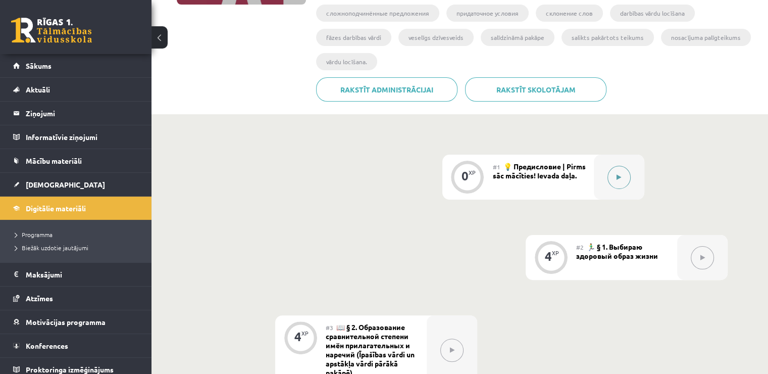
click at [622, 184] on button at bounding box center [619, 177] width 23 height 23
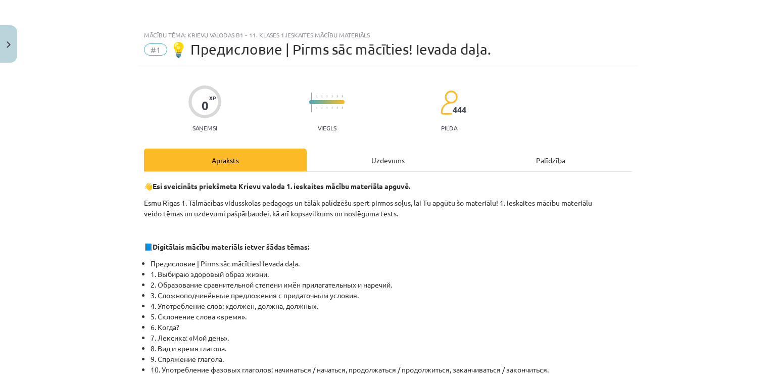
click at [407, 165] on div "Uzdevums" at bounding box center [388, 160] width 163 height 23
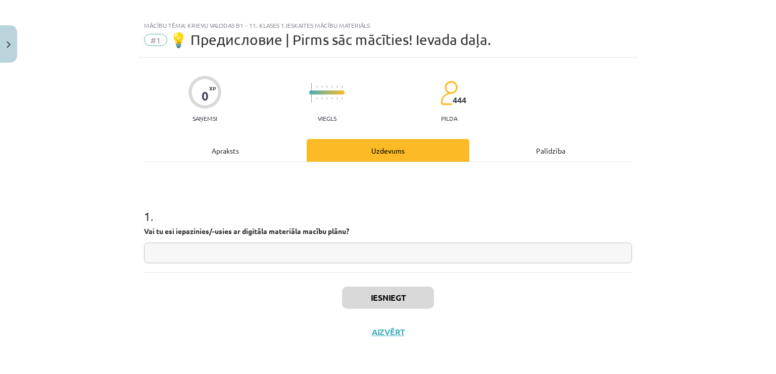
click at [372, 252] on input "text" at bounding box center [388, 253] width 488 height 21
type input "**"
click at [211, 154] on div "Apraksts" at bounding box center [225, 150] width 163 height 23
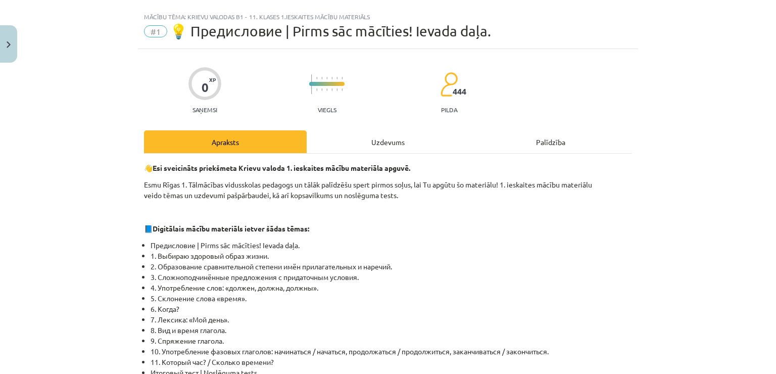
scroll to position [0, 0]
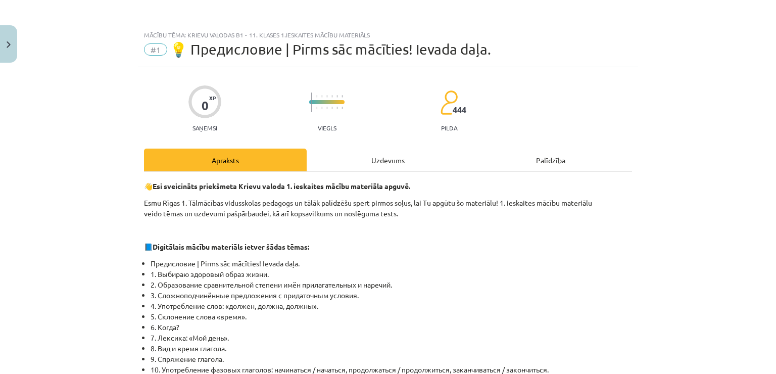
click at [354, 160] on div "Uzdevums" at bounding box center [388, 160] width 163 height 23
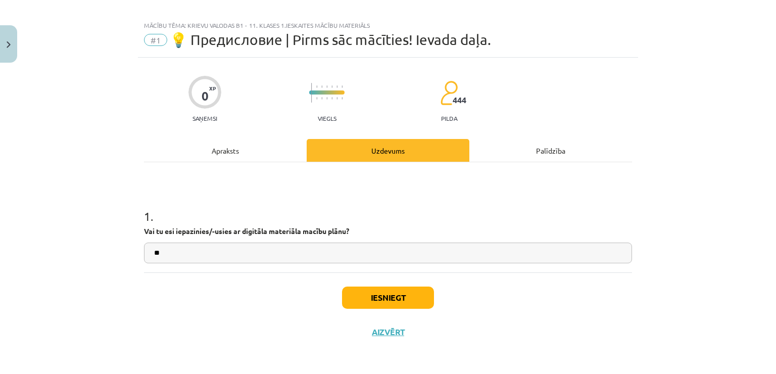
click at [204, 146] on div "Apraksts" at bounding box center [225, 150] width 163 height 23
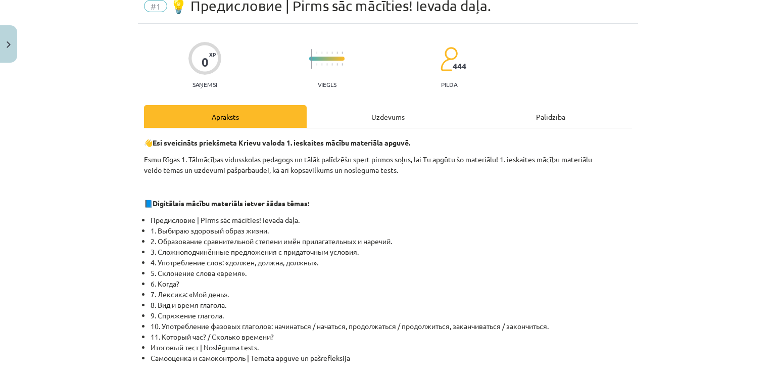
scroll to position [111, 0]
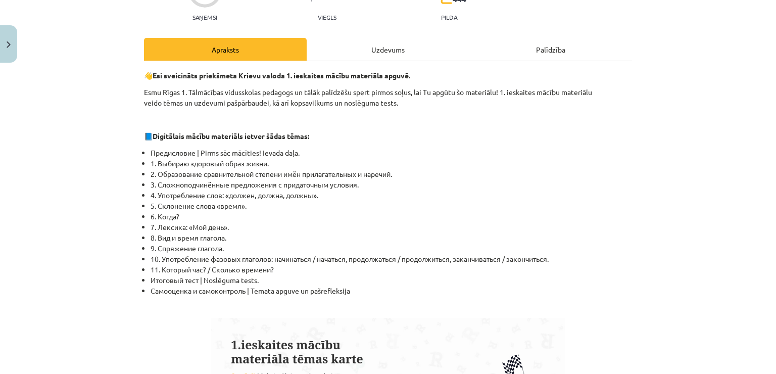
click at [422, 193] on li "4. Употребление слов: «должен, должна, должны»." at bounding box center [391, 195] width 481 height 11
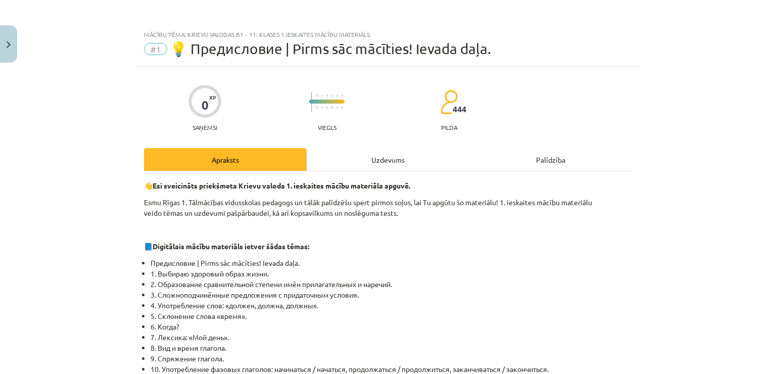
scroll to position [0, 0]
click at [399, 161] on div "Uzdevums" at bounding box center [388, 160] width 163 height 23
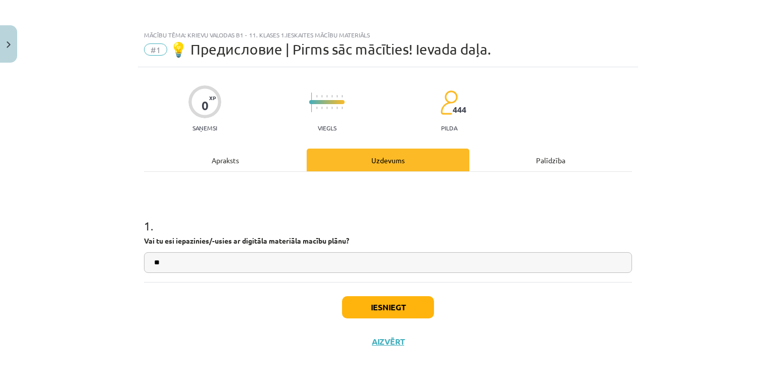
scroll to position [10, 0]
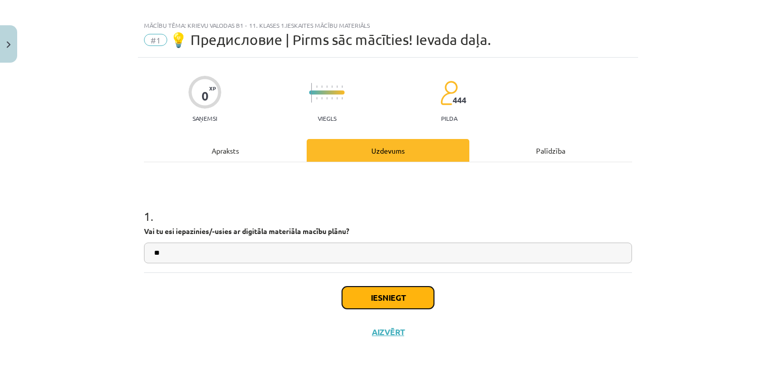
click at [382, 294] on button "Iesniegt" at bounding box center [388, 297] width 92 height 22
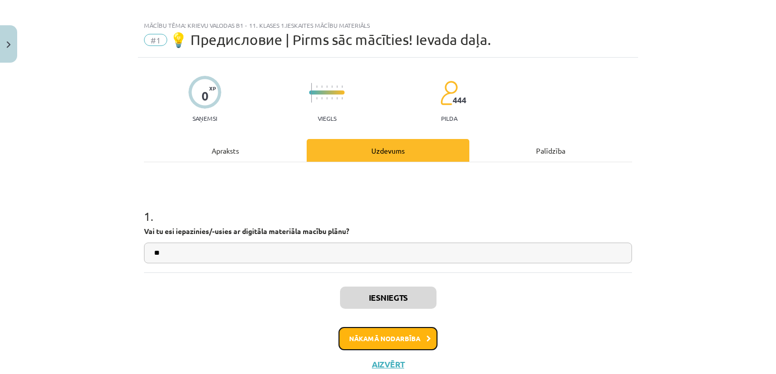
click at [410, 334] on button "Nākamā nodarbība" at bounding box center [388, 338] width 99 height 23
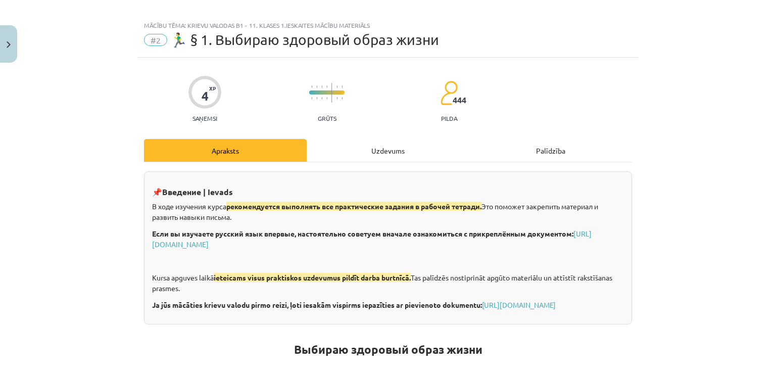
scroll to position [25, 0]
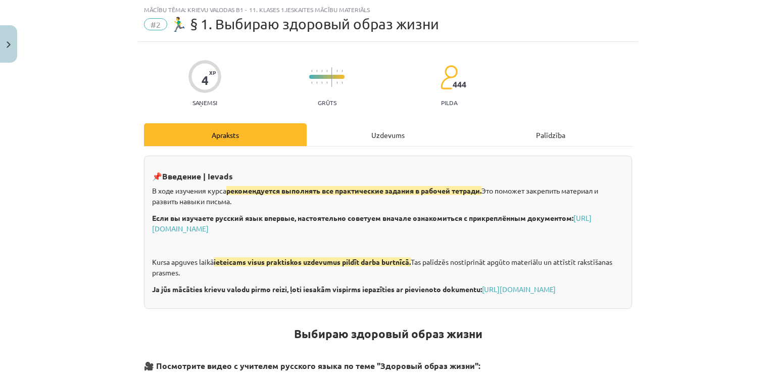
click at [385, 138] on div "Uzdevums" at bounding box center [388, 134] width 163 height 23
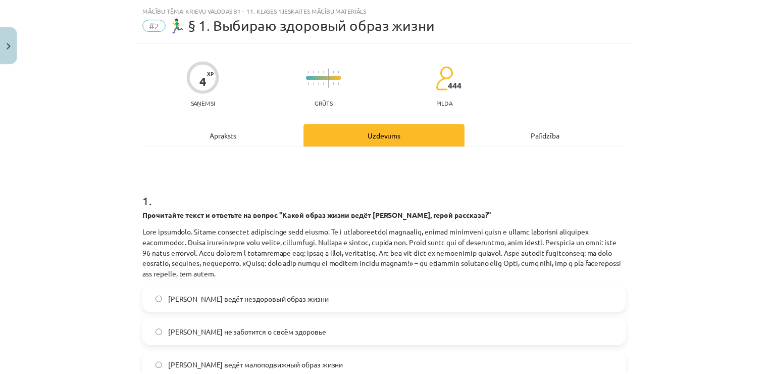
scroll to position [0, 0]
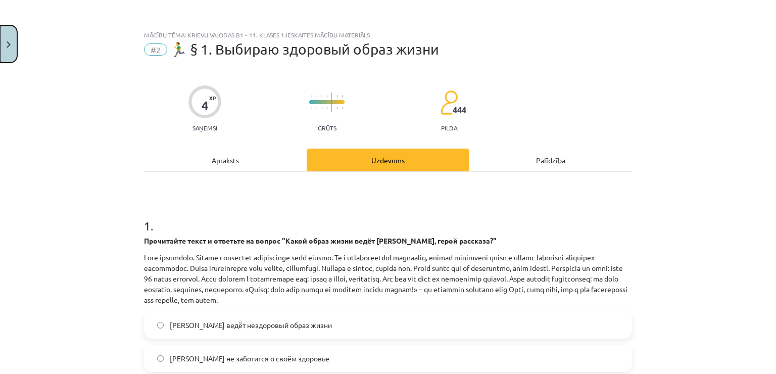
click at [3, 43] on button "Close" at bounding box center [8, 43] width 17 height 37
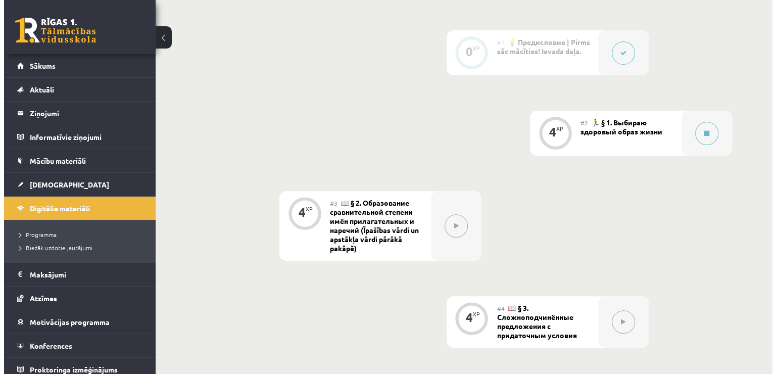
scroll to position [303, 0]
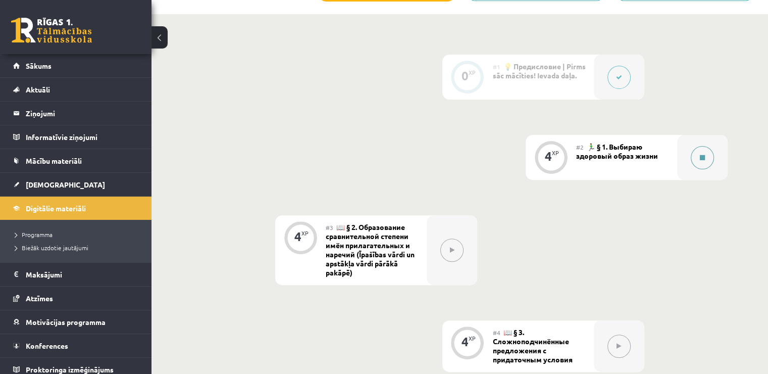
click at [707, 156] on button at bounding box center [702, 157] width 23 height 23
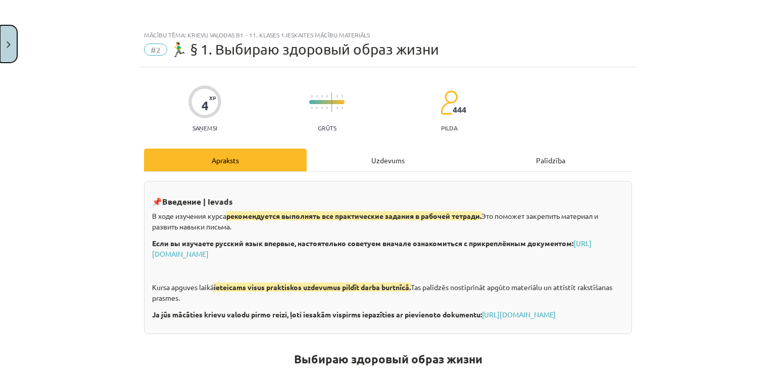
click at [0, 41] on button "Close" at bounding box center [8, 43] width 17 height 37
